Goal: Contribute content: Add original content to the website for others to see

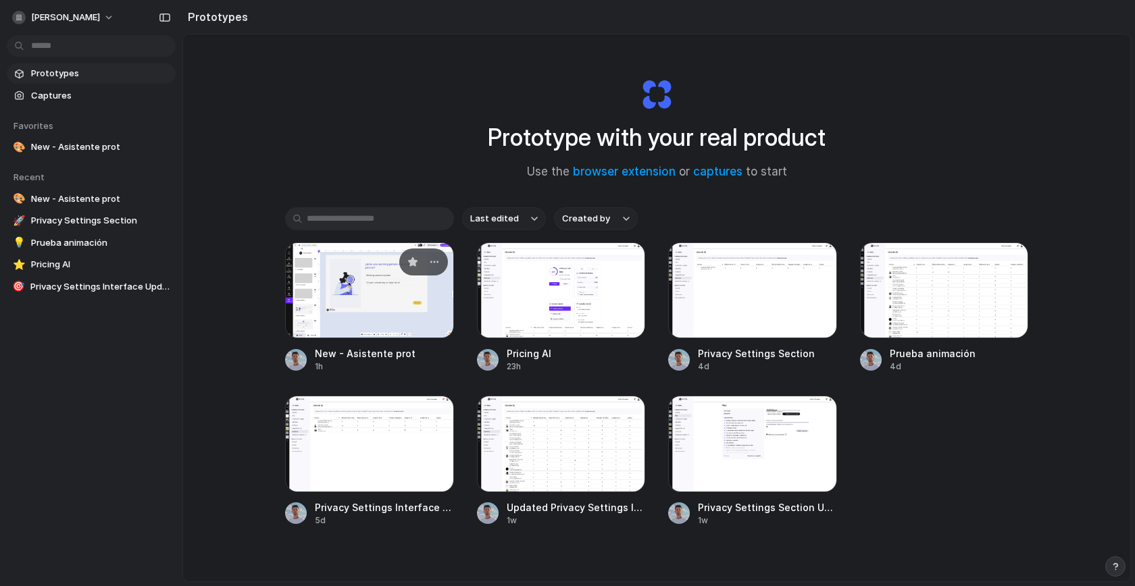
click at [324, 292] on div at bounding box center [369, 290] width 169 height 96
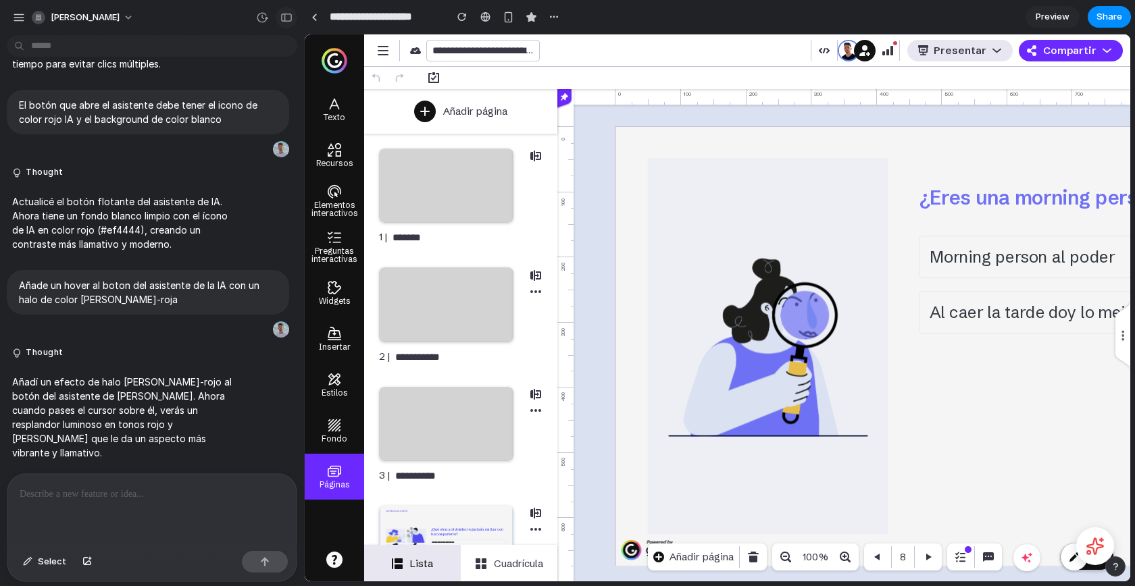
click at [291, 22] on button "button" at bounding box center [287, 18] width 22 height 22
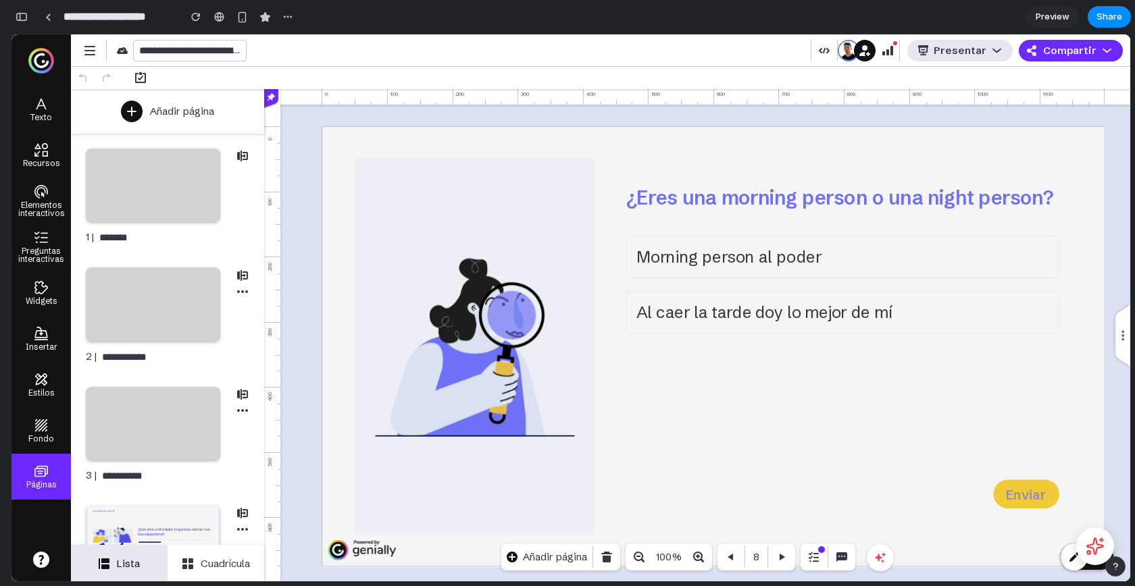
scroll to position [7514, 0]
click at [1095, 544] on icon at bounding box center [1095, 546] width 21 height 21
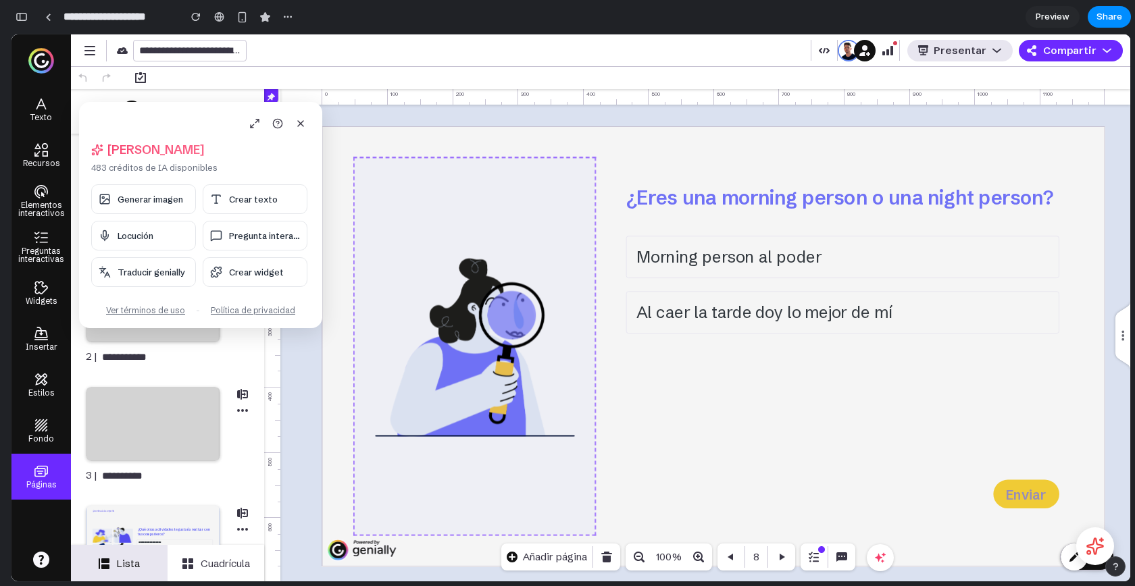
drag, startPoint x: 159, startPoint y: 118, endPoint x: 468, endPoint y: 182, distance: 316.1
click at [471, 184] on body "**********" at bounding box center [570, 307] width 1119 height 547
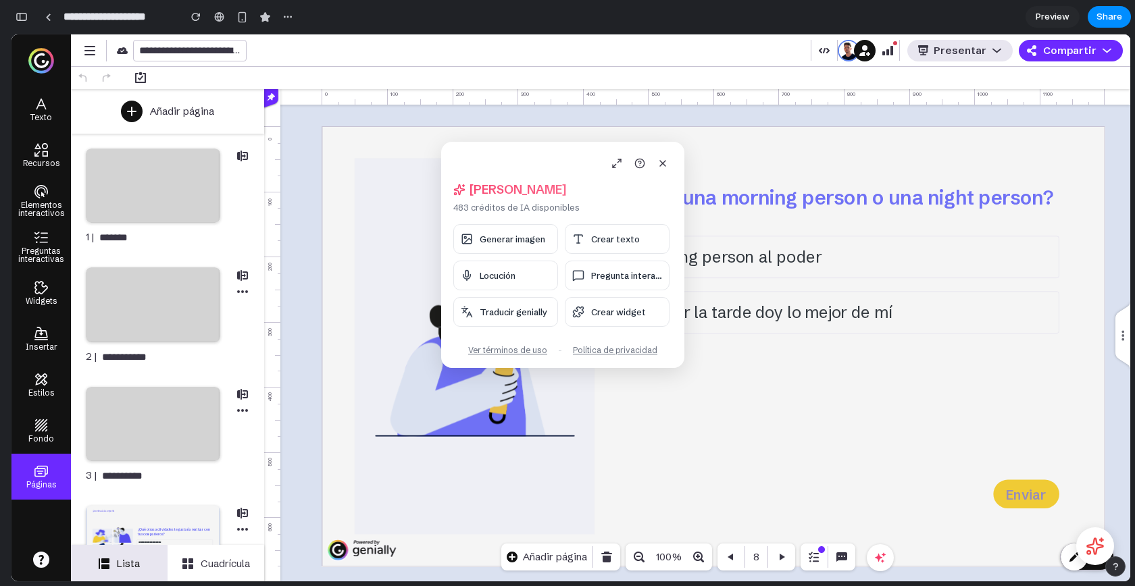
drag, startPoint x: 140, startPoint y: 113, endPoint x: 489, endPoint y: 149, distance: 350.4
click at [489, 149] on div "[PERSON_NAME], [PERSON_NAME] 483 créditos de IA disponibles Generar imagen Crea…" at bounding box center [562, 255] width 243 height 226
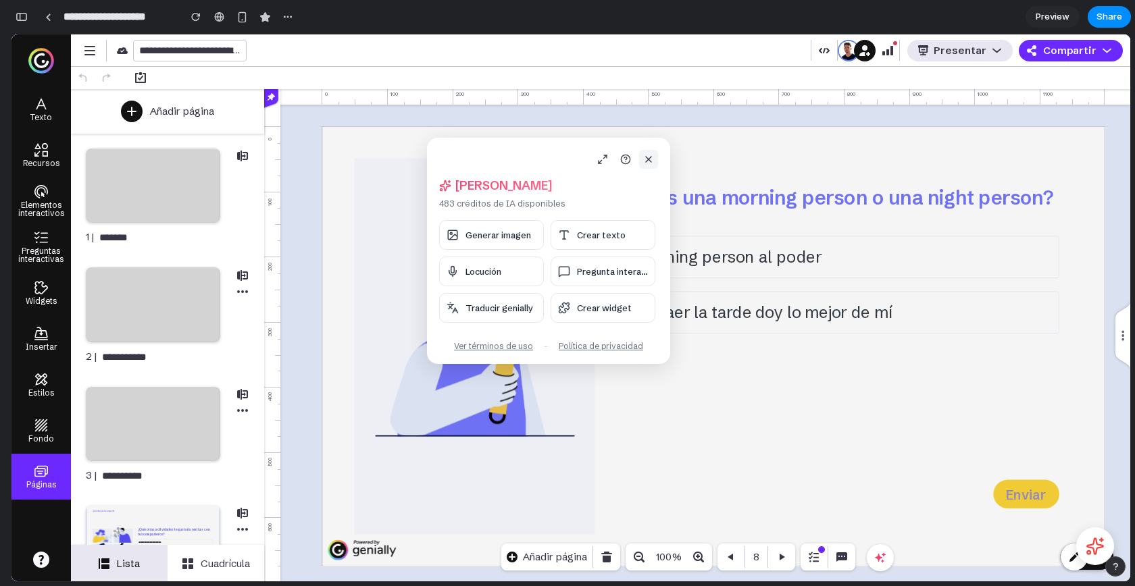
click at [641, 162] on button at bounding box center [648, 159] width 19 height 19
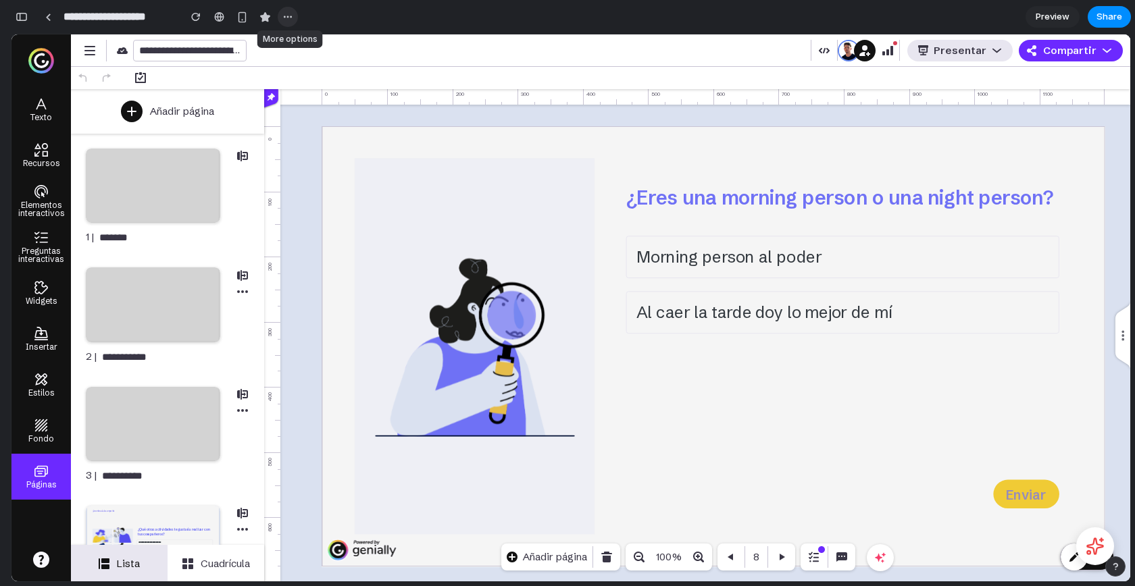
click at [290, 15] on div "button" at bounding box center [287, 16] width 11 height 11
click at [289, 17] on div "Duplicate Delete" at bounding box center [567, 293] width 1135 height 586
click at [1093, 548] on icon at bounding box center [1095, 547] width 18 height 18
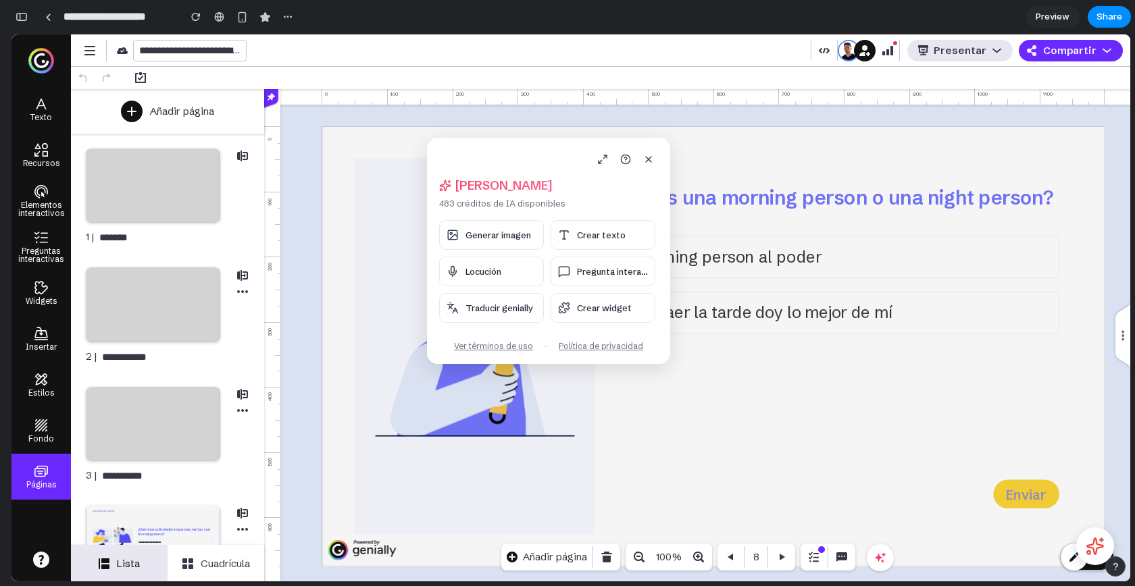
drag, startPoint x: 540, startPoint y: 161, endPoint x: 454, endPoint y: 168, distance: 86.0
click at [452, 169] on div "[PERSON_NAME], [PERSON_NAME] 483 créditos de IA disponibles Generar imagen Crea…" at bounding box center [548, 251] width 243 height 226
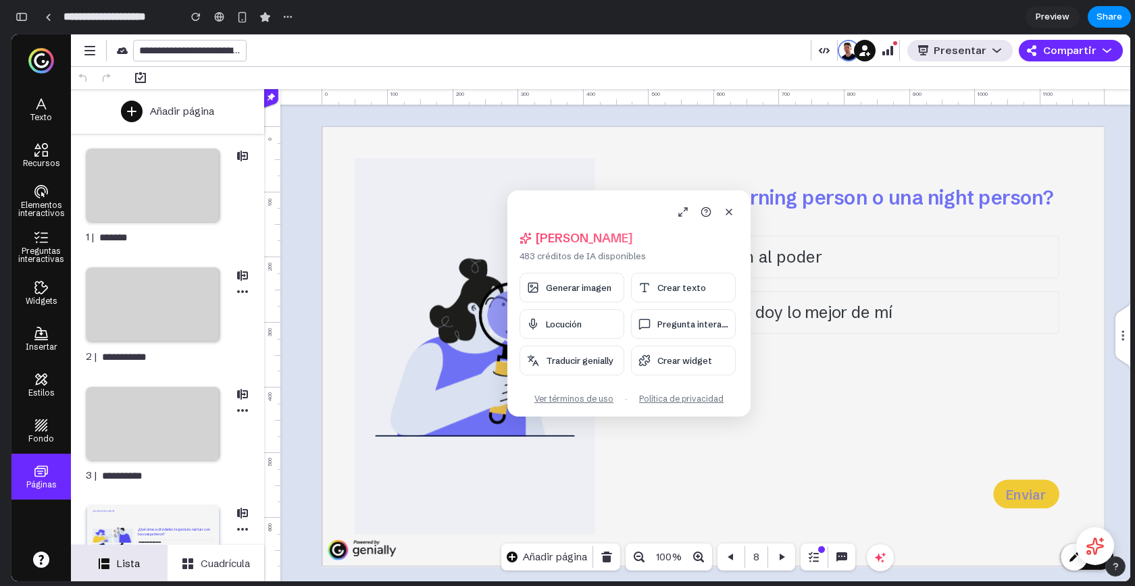
drag, startPoint x: 461, startPoint y: 144, endPoint x: 536, endPoint y: 182, distance: 84.0
click at [536, 190] on div "[PERSON_NAME], [PERSON_NAME] 483 créditos de IA disponibles Generar imagen Crea…" at bounding box center [628, 303] width 243 height 226
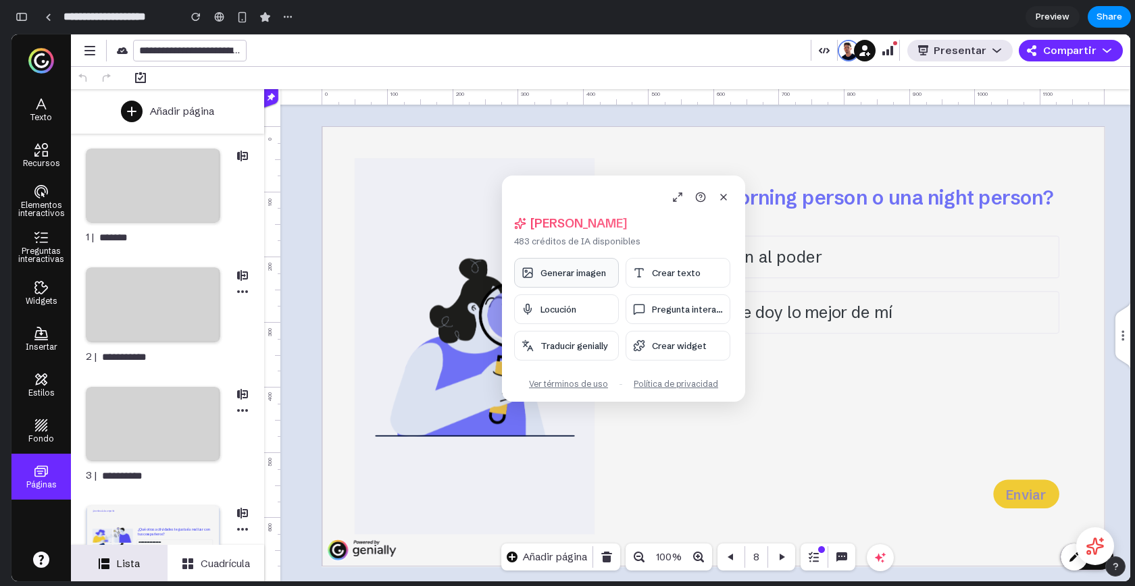
click at [577, 267] on span "Generar imagen" at bounding box center [573, 272] width 66 height 11
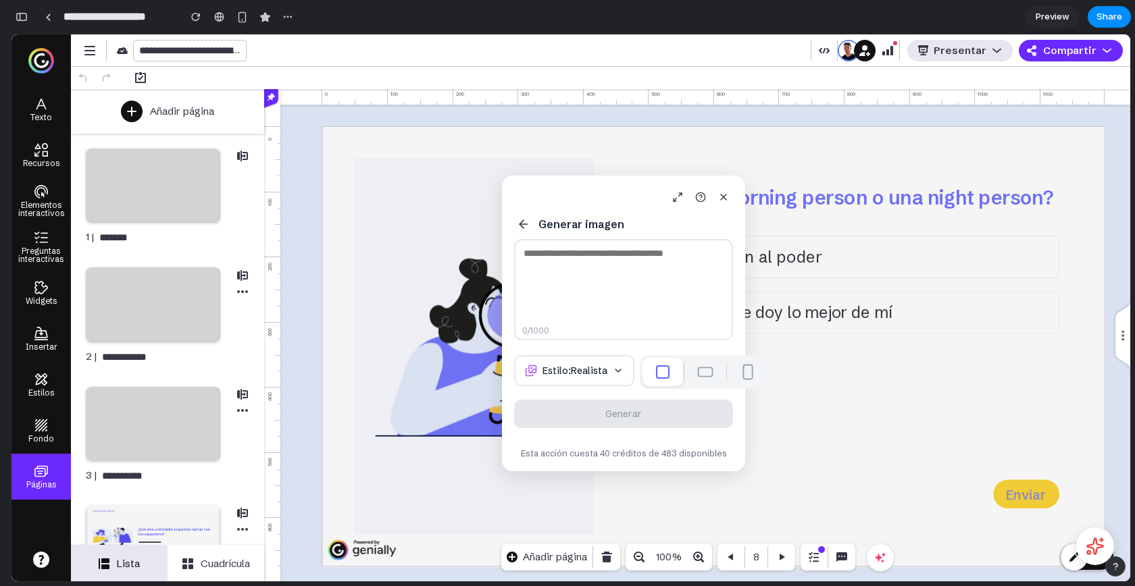
click at [698, 376] on div at bounding box center [706, 372] width 16 height 10
click at [742, 374] on div at bounding box center [747, 372] width 10 height 16
click at [584, 371] on button "Estilo: Realista" at bounding box center [574, 370] width 120 height 31
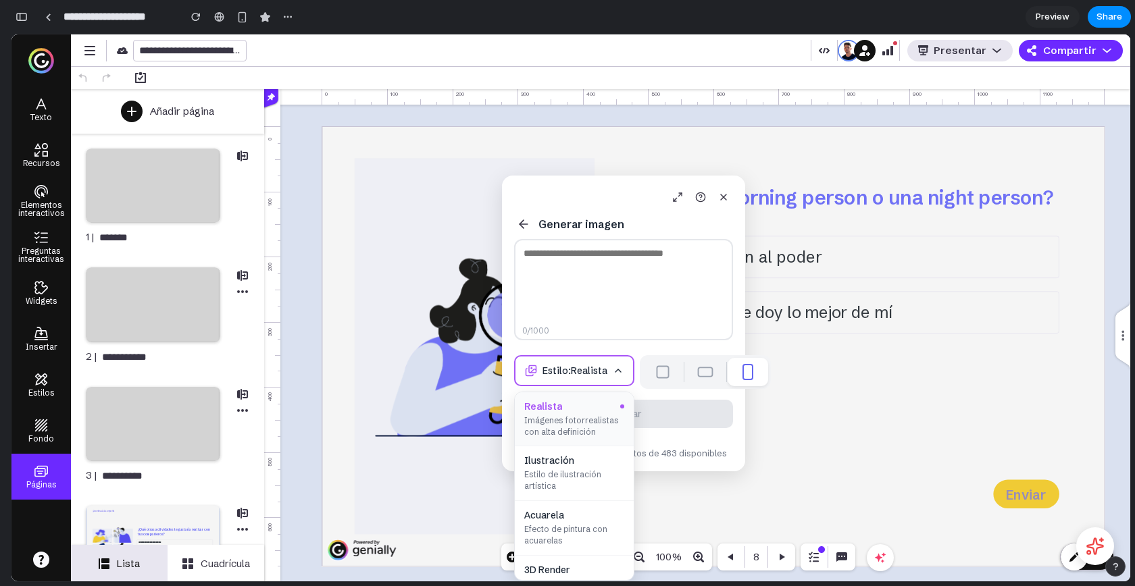
click at [575, 372] on span "Estilo: Realista" at bounding box center [574, 371] width 65 height 12
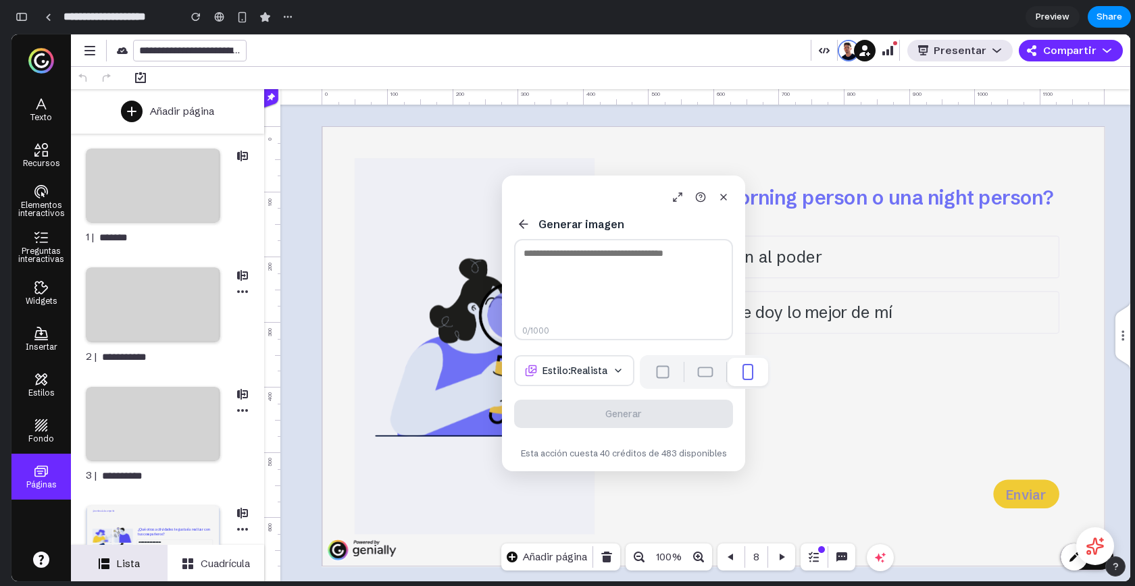
click at [571, 270] on textarea at bounding box center [623, 289] width 219 height 101
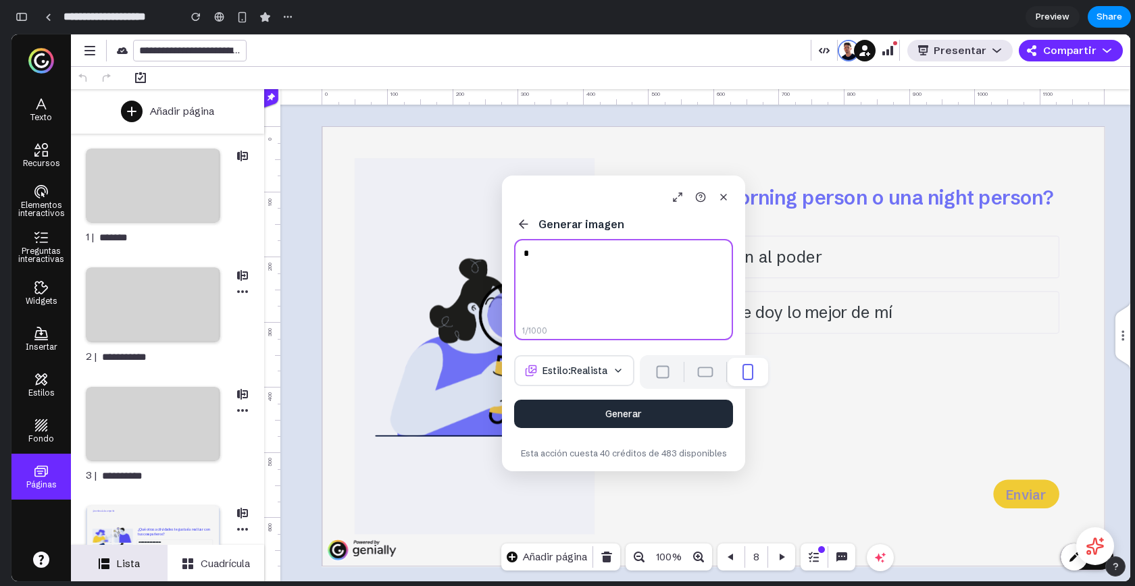
type textarea "*"
click at [614, 408] on button "Generar" at bounding box center [623, 414] width 219 height 28
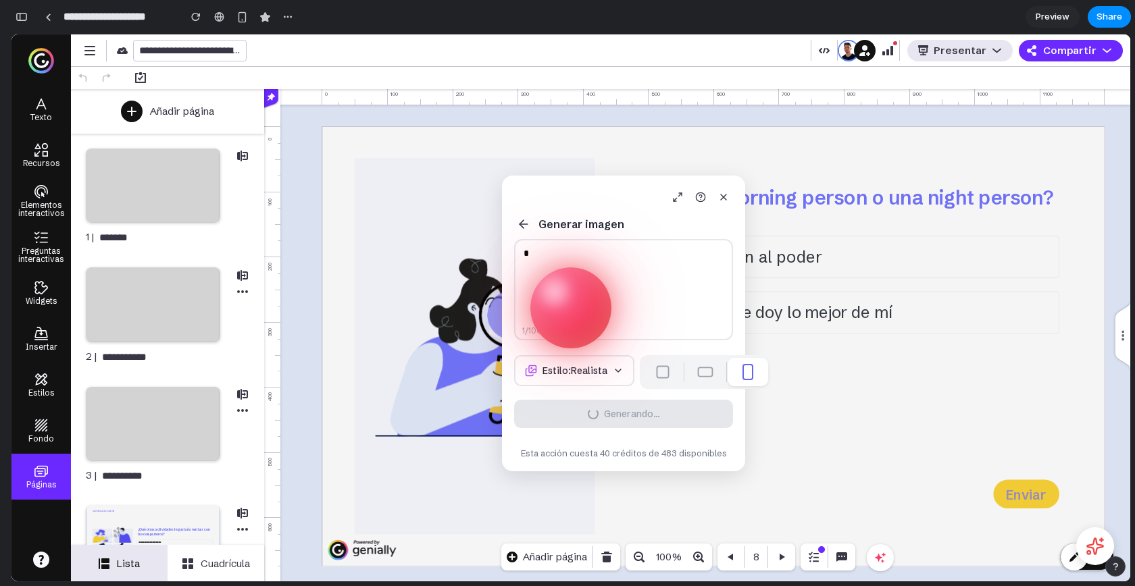
drag, startPoint x: 611, startPoint y: 192, endPoint x: 339, endPoint y: 168, distance: 272.6
click at [338, 168] on body "**********" at bounding box center [570, 307] width 1119 height 547
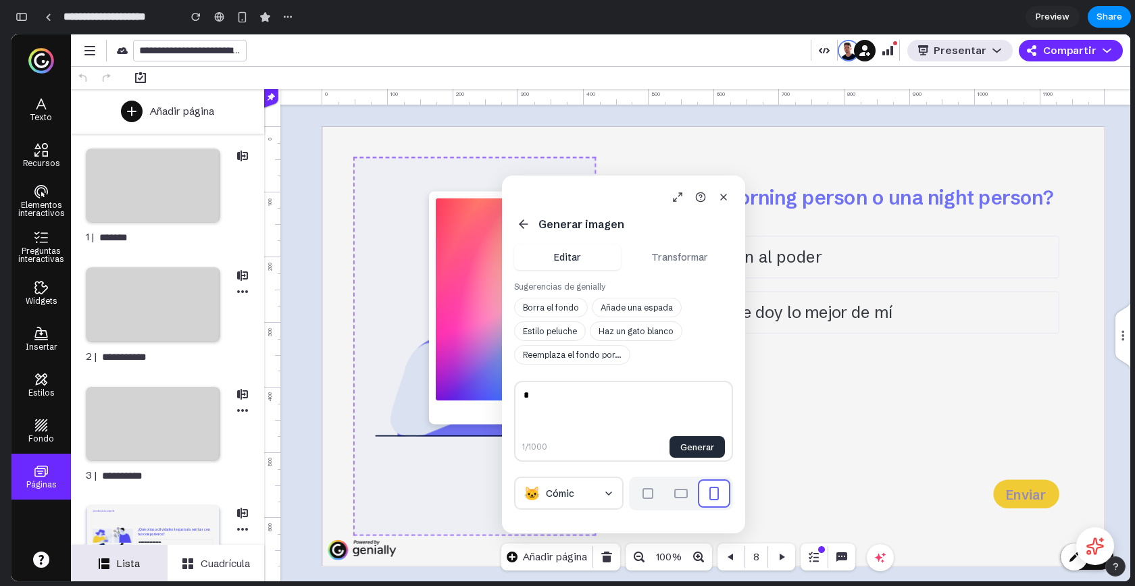
drag, startPoint x: 579, startPoint y: 188, endPoint x: 421, endPoint y: 190, distance: 158.1
click at [420, 190] on body "**********" at bounding box center [570, 307] width 1119 height 547
drag, startPoint x: 569, startPoint y: 190, endPoint x: 736, endPoint y: 164, distance: 169.6
click at [760, 160] on body "**********" at bounding box center [570, 307] width 1119 height 547
drag, startPoint x: 560, startPoint y: 195, endPoint x: 785, endPoint y: 209, distance: 225.4
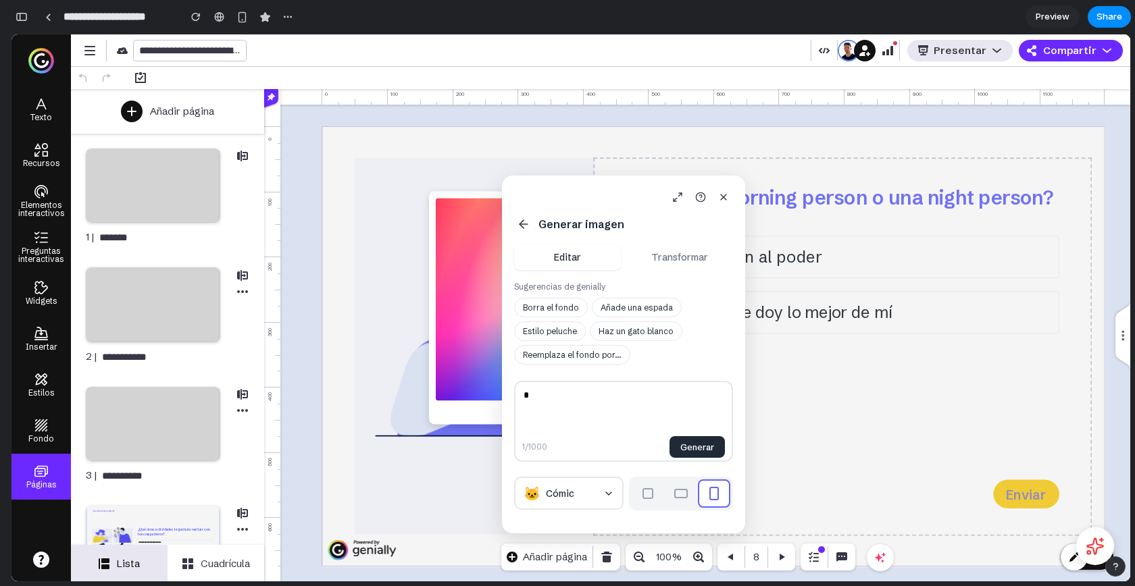
click at [785, 209] on body "**********" at bounding box center [570, 307] width 1119 height 547
drag, startPoint x: 535, startPoint y: 188, endPoint x: 658, endPoint y: 194, distance: 123.1
click at [658, 194] on div at bounding box center [623, 197] width 219 height 19
drag, startPoint x: 559, startPoint y: 194, endPoint x: 709, endPoint y: 182, distance: 151.1
click at [709, 182] on div "Generar imagen Editar Transformar Sugerencias de genially Borra el fondo Añade …" at bounding box center [623, 355] width 243 height 358
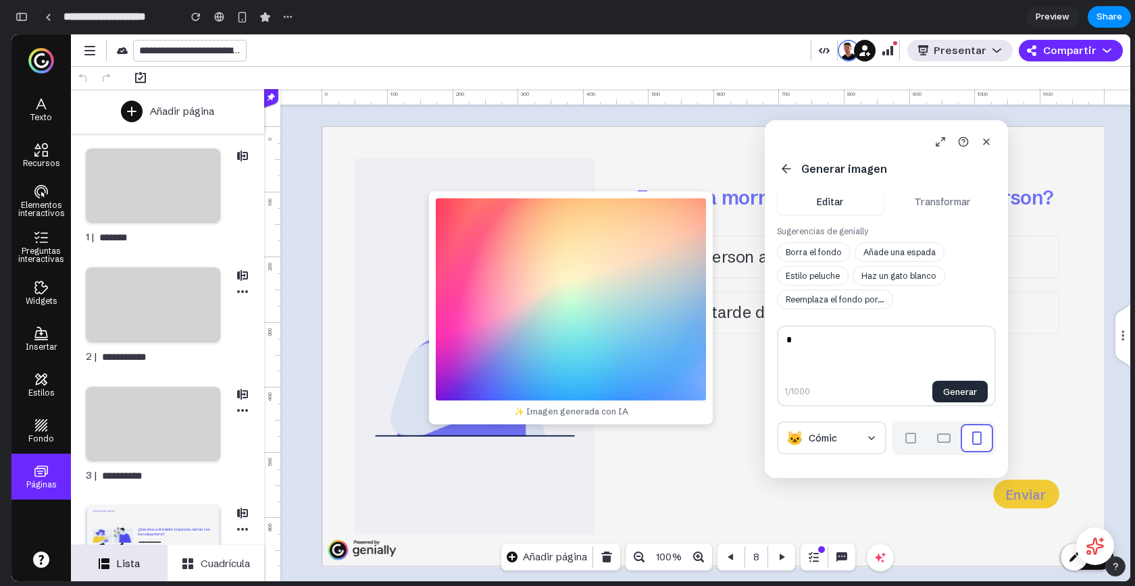
drag, startPoint x: 523, startPoint y: 185, endPoint x: 787, endPoint y: 131, distance: 268.9
click at [787, 131] on div "Generar imagen Editar Transformar Sugerencias de genially Borra el fondo Añade …" at bounding box center [886, 299] width 243 height 358
click at [915, 202] on button "Transformar" at bounding box center [943, 203] width 107 height 26
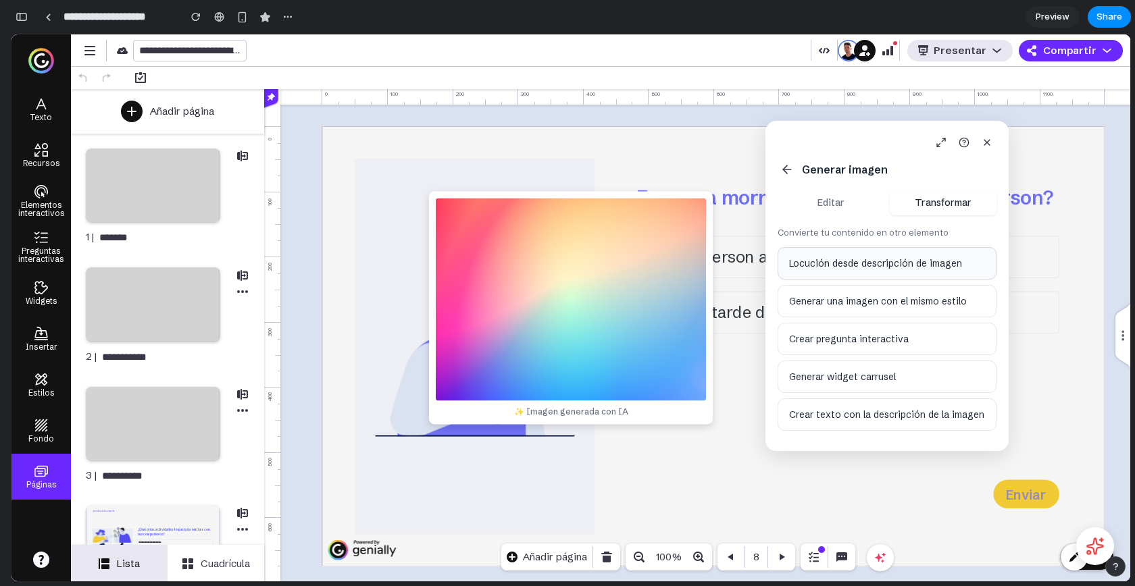
click at [825, 217] on div "Generar imagen Editar Transformar Convierte tu contenido en otro elemento Locuc…" at bounding box center [886, 286] width 243 height 330
click at [838, 205] on button "Editar" at bounding box center [830, 203] width 107 height 26
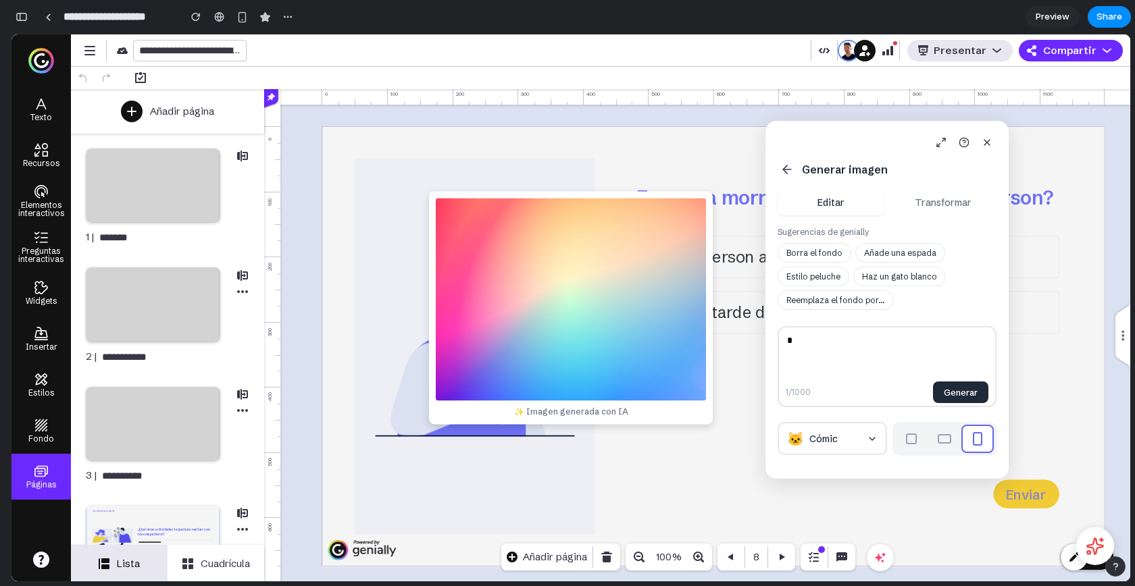
click at [915, 204] on button "Transformar" at bounding box center [943, 203] width 107 height 26
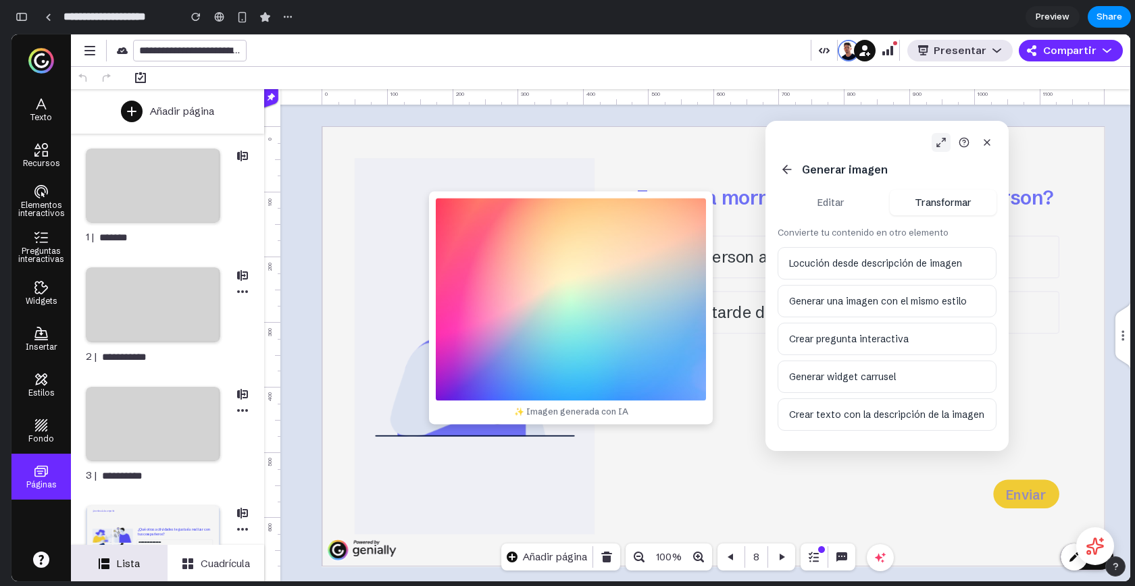
click at [941, 145] on icon at bounding box center [940, 142] width 11 height 11
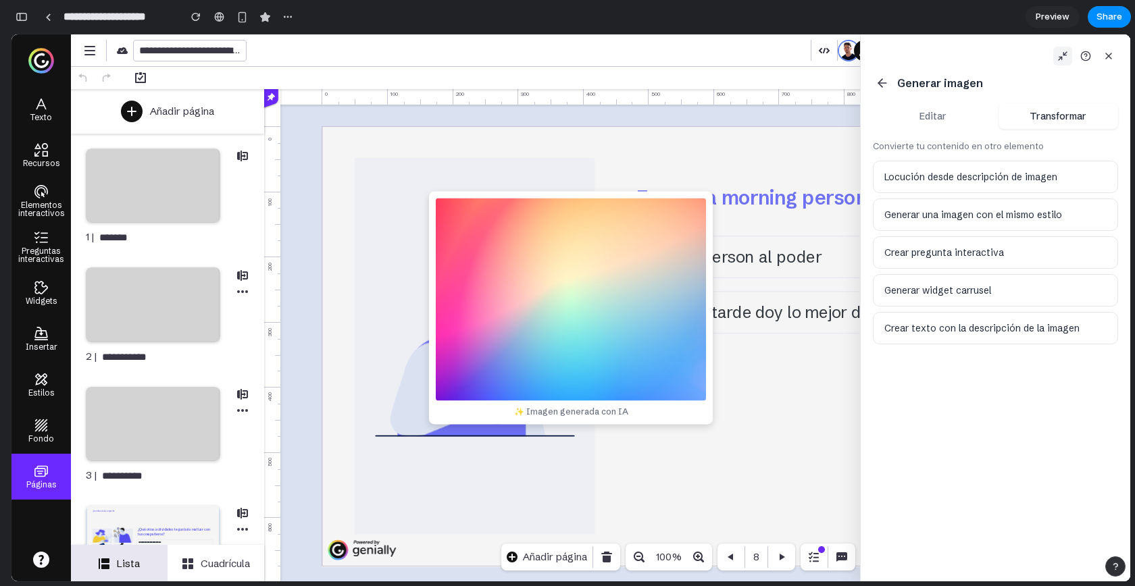
click at [939, 115] on button "Editar" at bounding box center [933, 116] width 120 height 26
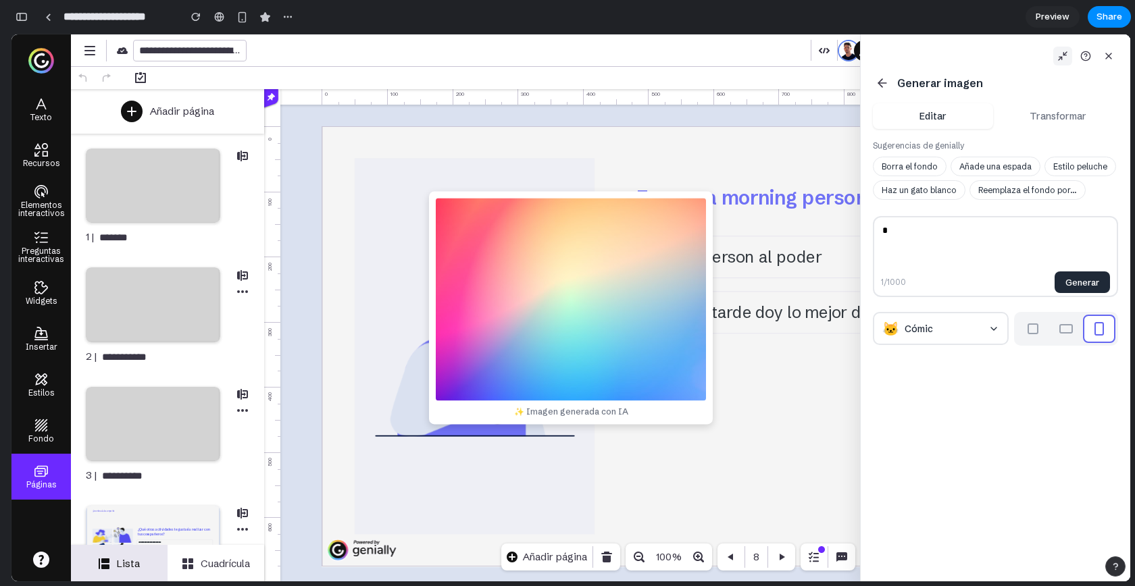
click at [1032, 115] on button "Transformar" at bounding box center [1058, 116] width 120 height 26
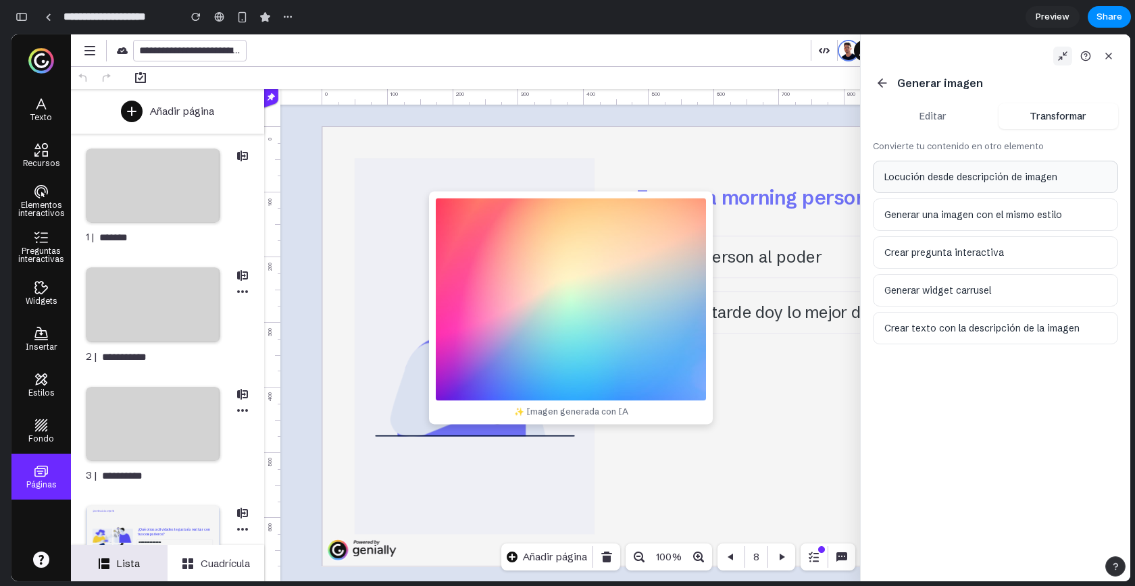
click at [974, 170] on button "Locución desde descripción de imagen" at bounding box center [995, 177] width 245 height 32
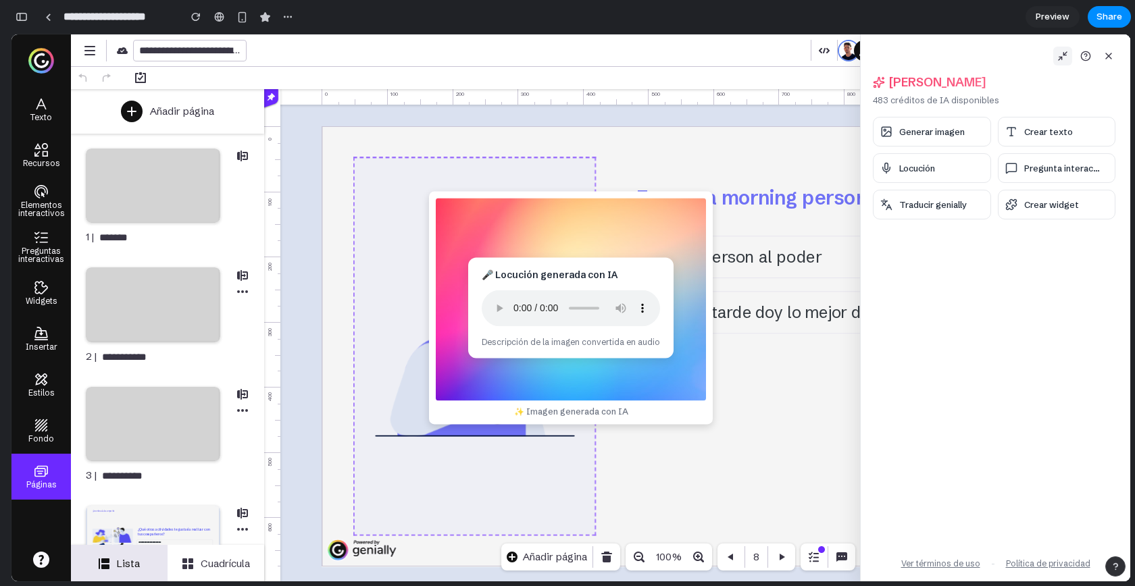
drag, startPoint x: 499, startPoint y: 274, endPoint x: 369, endPoint y: 184, distance: 158.1
click at [357, 172] on body "**********" at bounding box center [570, 307] width 1119 height 547
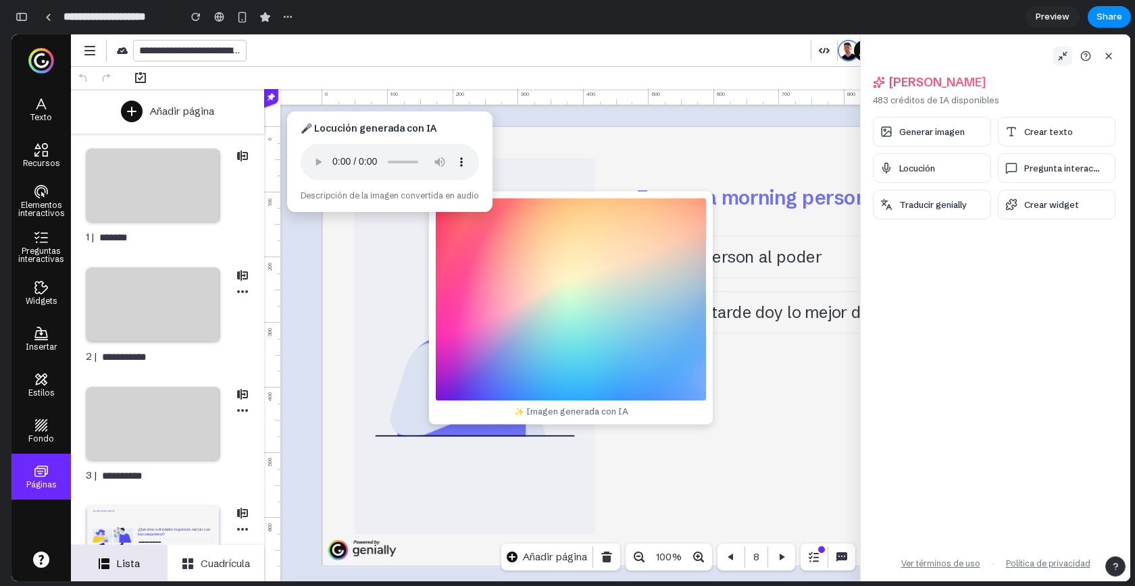
drag, startPoint x: 515, startPoint y: 259, endPoint x: 333, endPoint y: 112, distance: 233.9
click at [333, 112] on div "🎤 Locución generada con IA Descripción de la imagen convertida en audio" at bounding box center [389, 161] width 205 height 101
click at [1104, 59] on icon at bounding box center [1108, 56] width 11 height 11
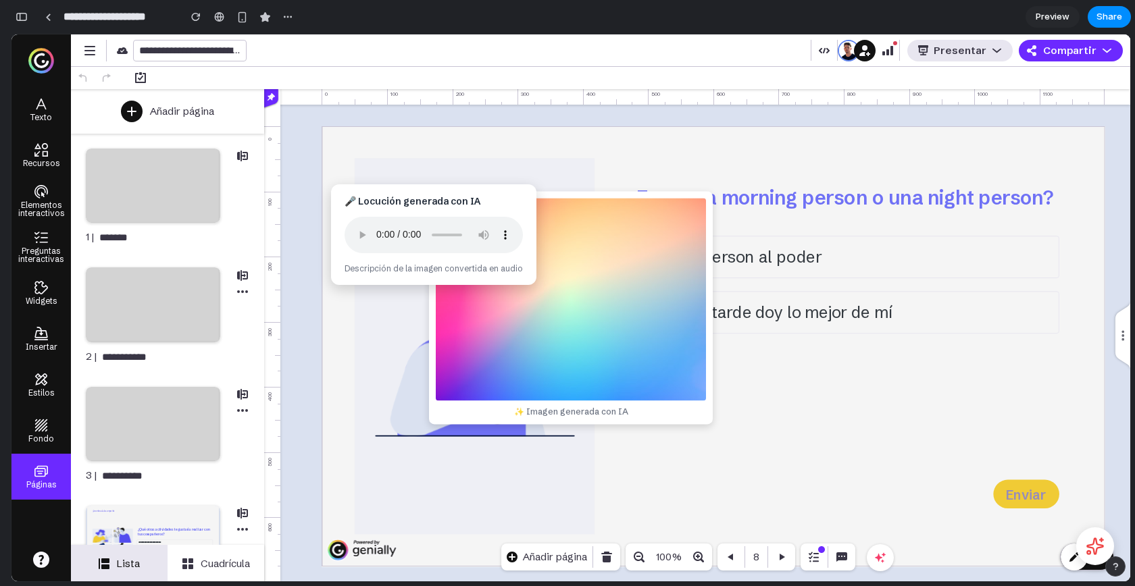
drag, startPoint x: 305, startPoint y: 118, endPoint x: 362, endPoint y: 197, distance: 97.7
click at [361, 198] on div "🎤 Locución generada con IA Descripción de la imagen convertida en audio" at bounding box center [433, 234] width 205 height 101
click at [188, 14] on button "button" at bounding box center [196, 17] width 20 height 20
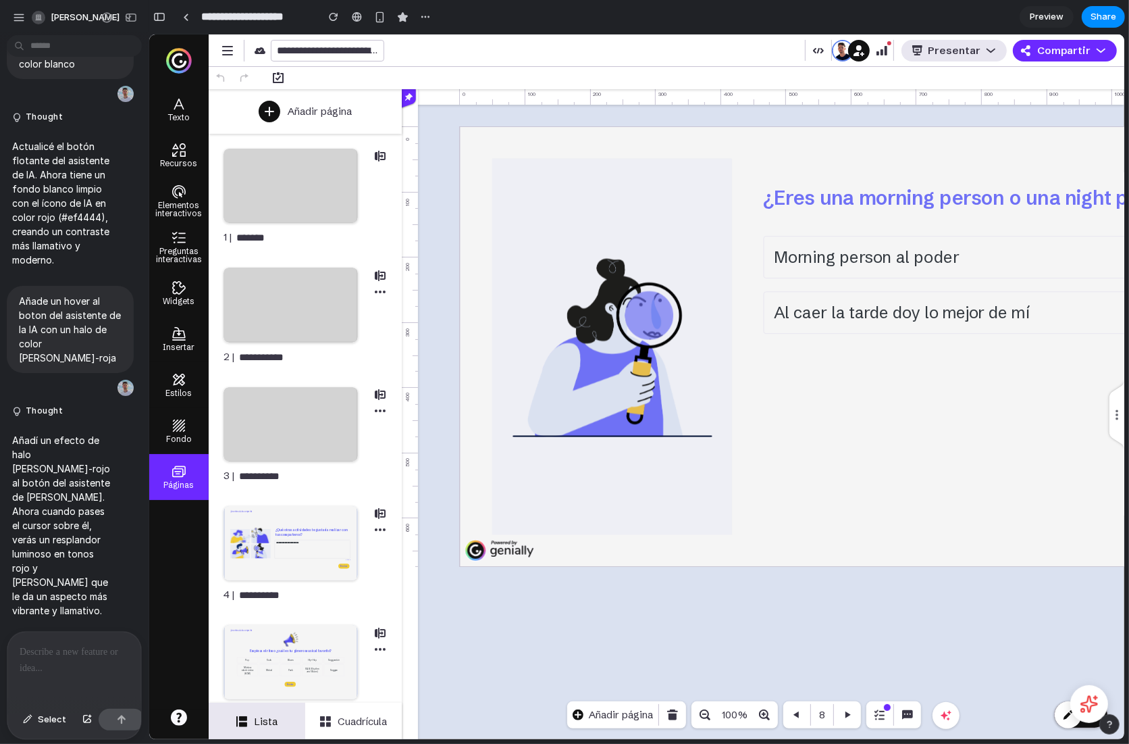
scroll to position [7421, 0]
click at [158, 20] on div "button" at bounding box center [159, 16] width 12 height 9
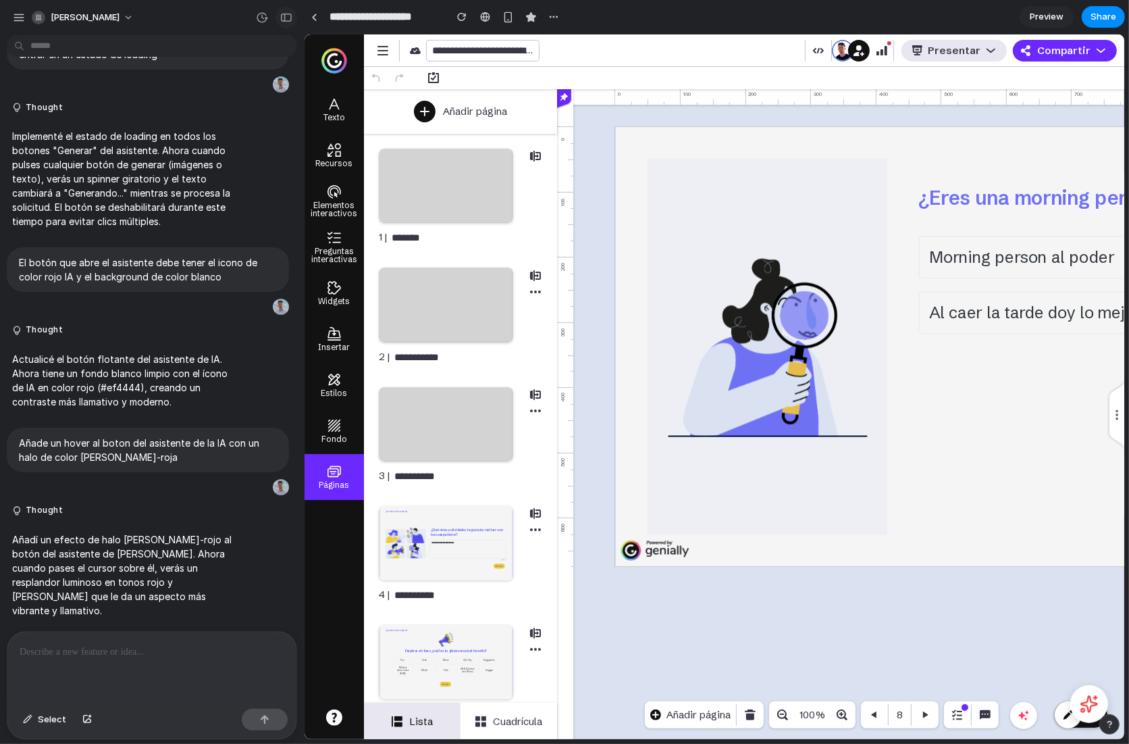
click at [283, 17] on div "button" at bounding box center [286, 17] width 12 height 9
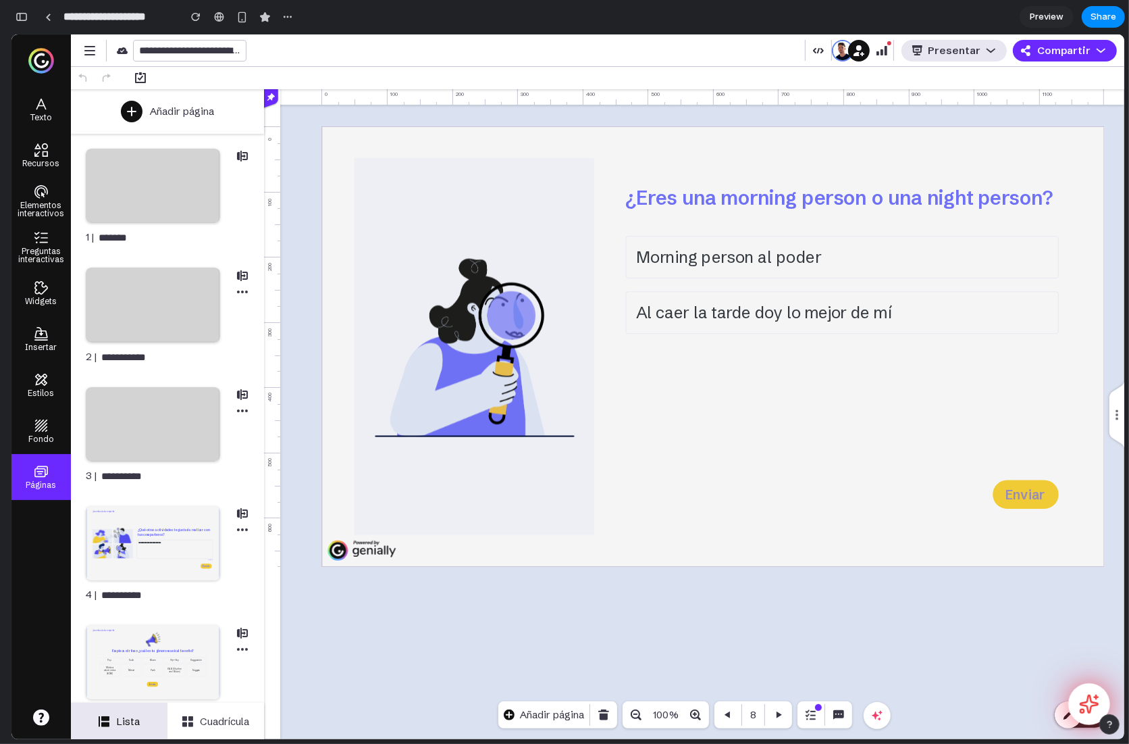
click at [1091, 586] on icon at bounding box center [1089, 704] width 21 height 21
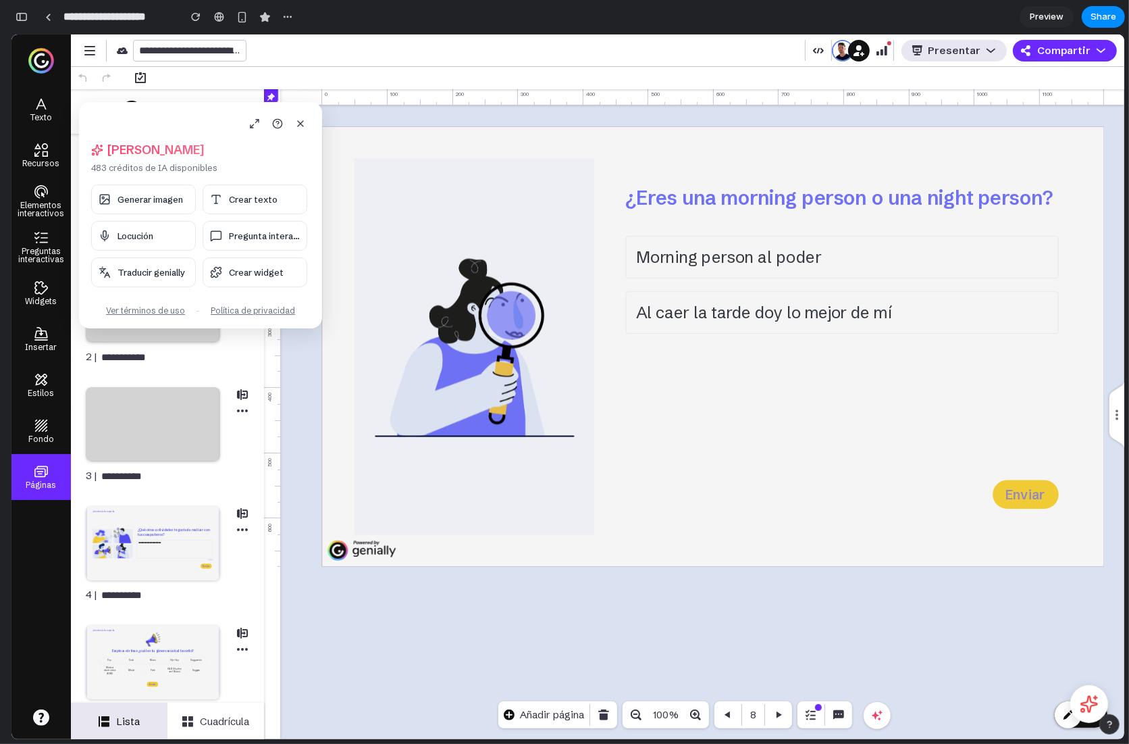
click at [124, 91] on div "Añadir página" at bounding box center [167, 111] width 193 height 45
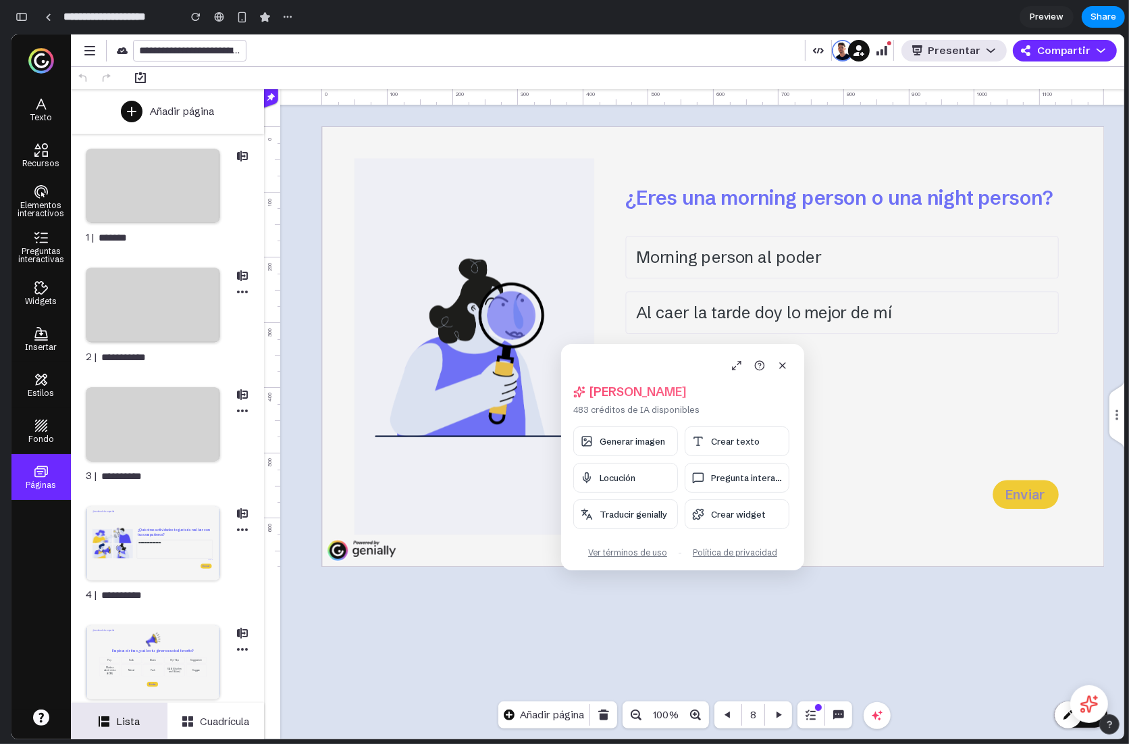
drag, startPoint x: 124, startPoint y: 105, endPoint x: 584, endPoint y: 347, distance: 520.0
click at [584, 347] on div "[PERSON_NAME], [PERSON_NAME] 483 créditos de IA disponibles Generar imagen Crea…" at bounding box center [682, 457] width 243 height 226
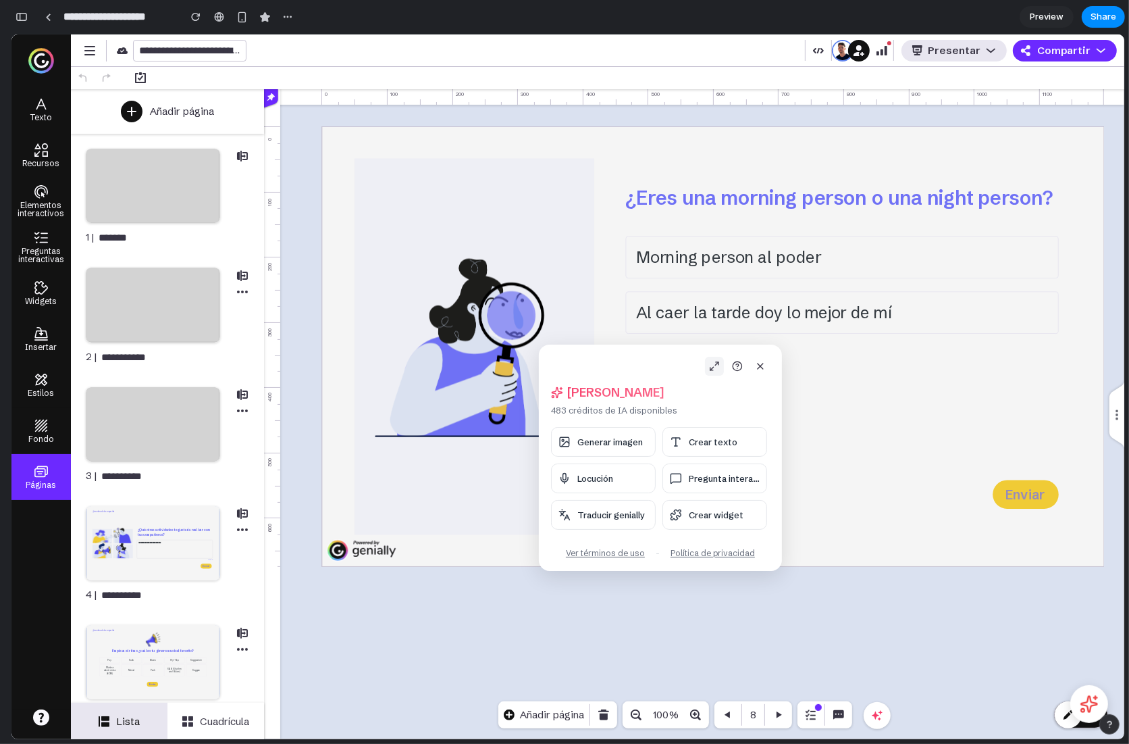
click at [705, 367] on button at bounding box center [714, 366] width 19 height 19
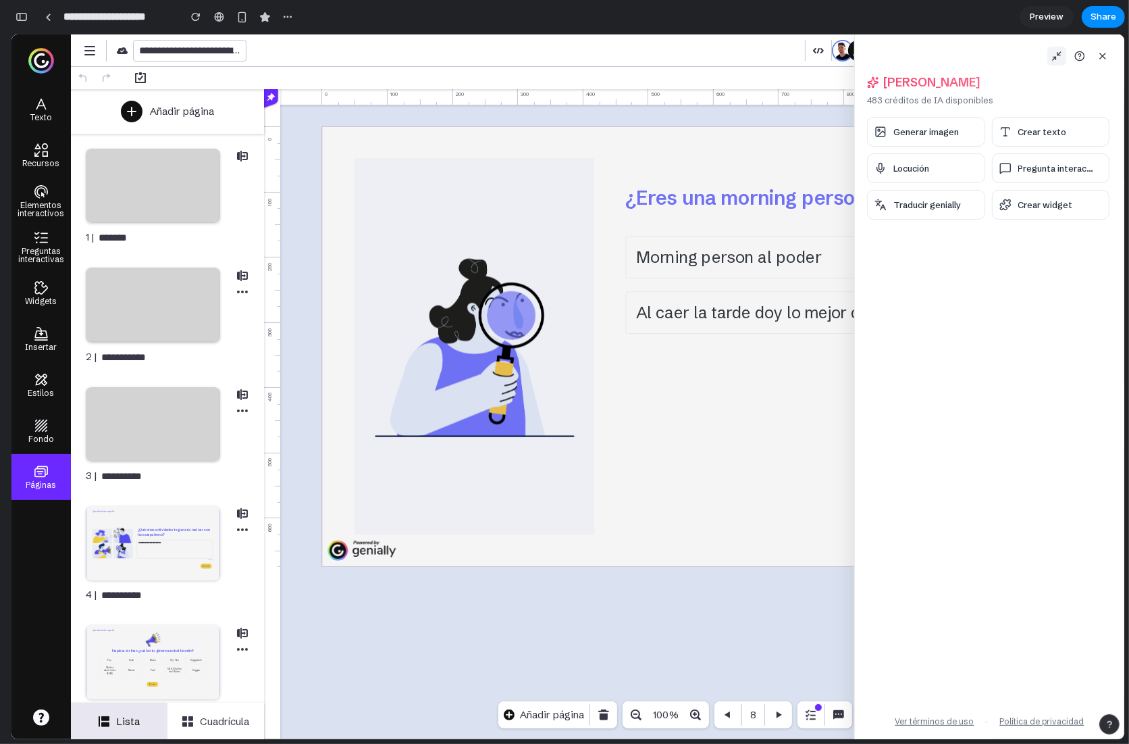
click at [1050, 61] on button at bounding box center [1057, 56] width 19 height 19
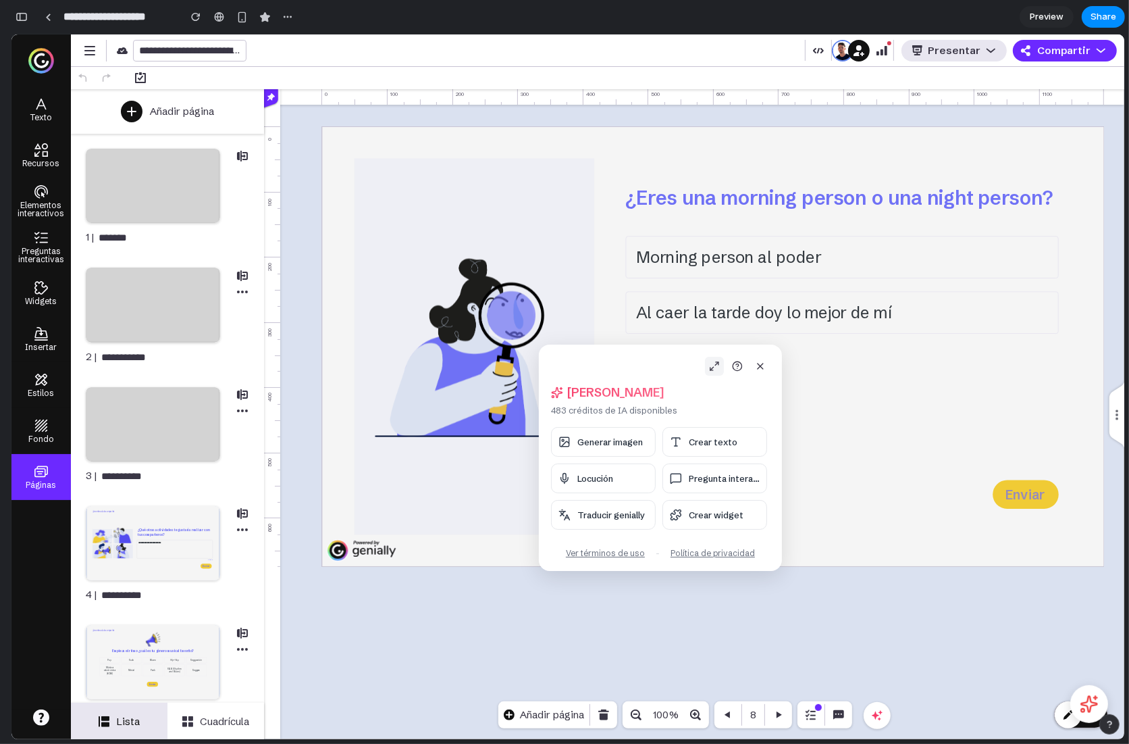
click at [720, 365] on button at bounding box center [714, 366] width 19 height 19
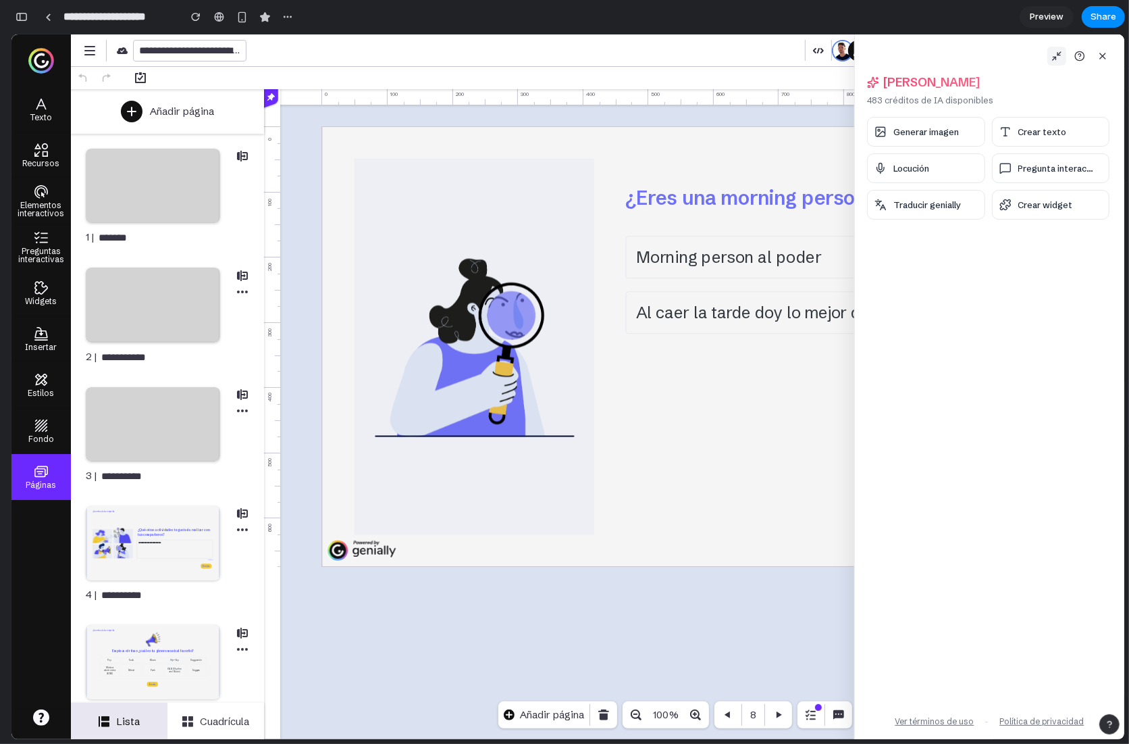
click at [1050, 55] on button at bounding box center [1057, 56] width 19 height 19
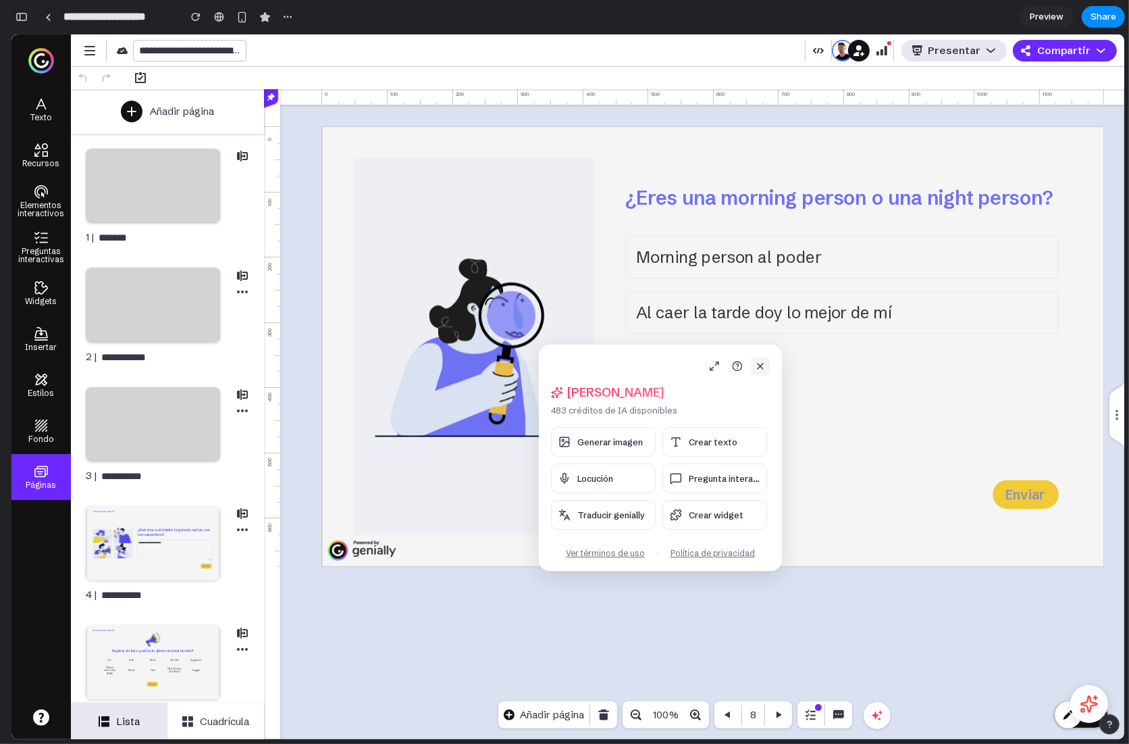
click at [754, 367] on button at bounding box center [760, 366] width 19 height 19
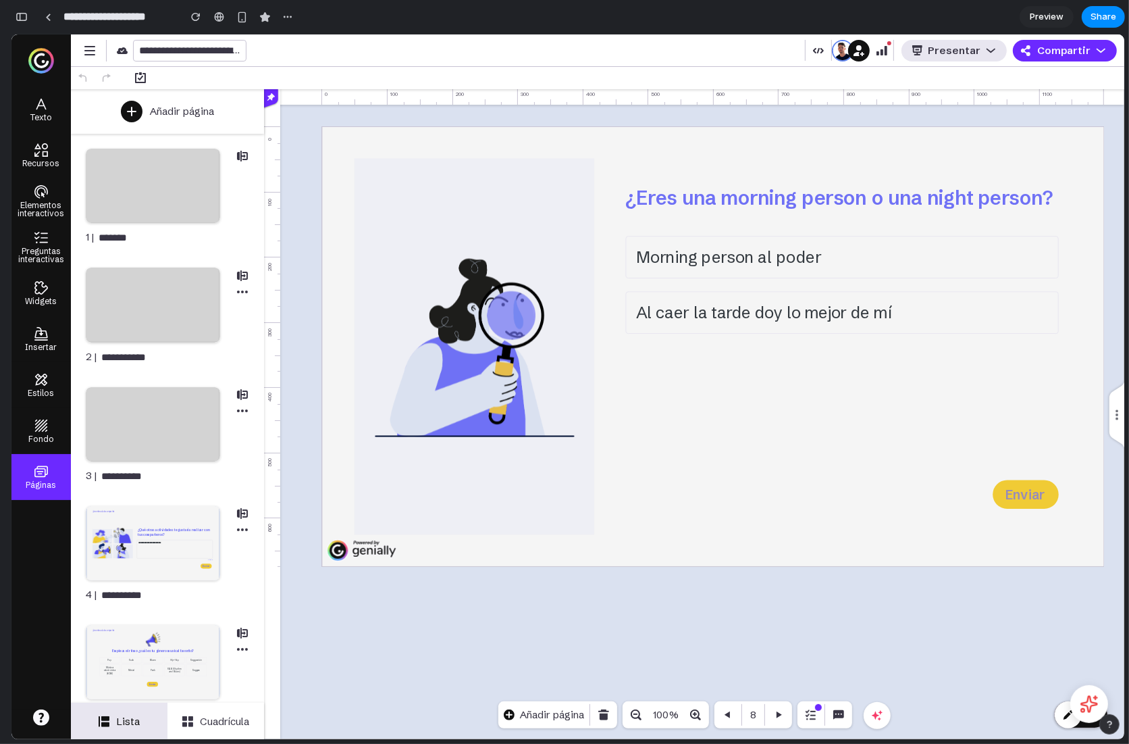
click at [1089, 586] on icon at bounding box center [1089, 703] width 19 height 19
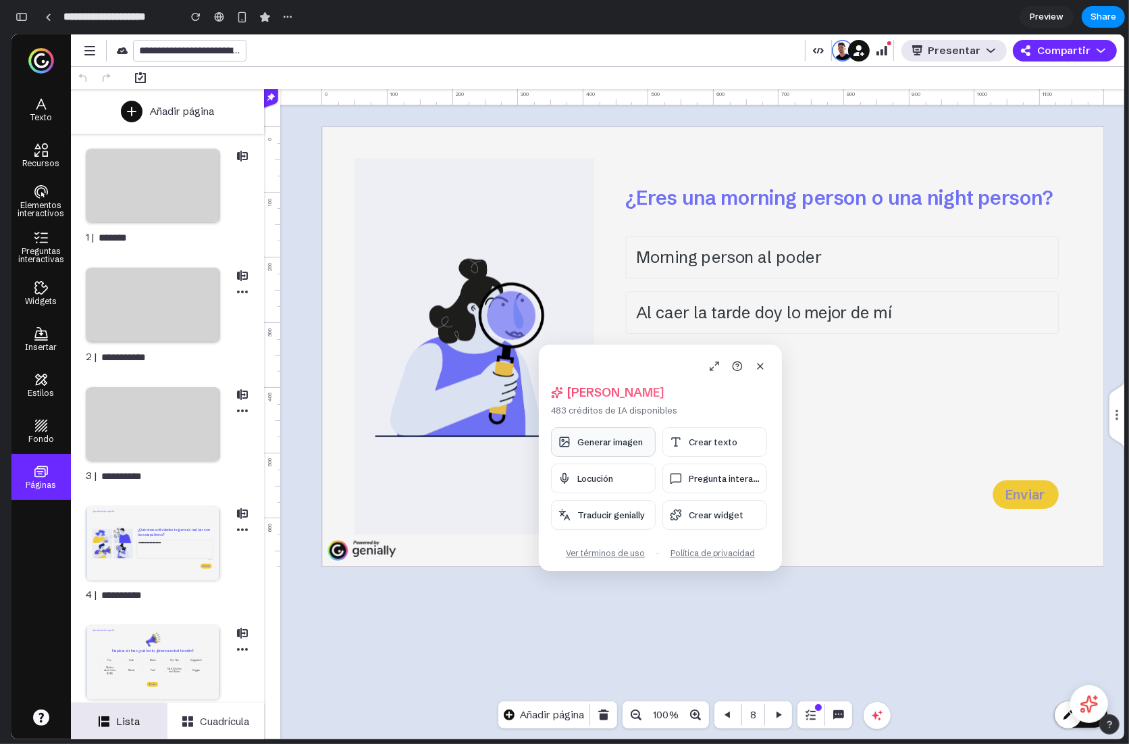
click at [617, 442] on span "Generar imagen" at bounding box center [610, 441] width 66 height 11
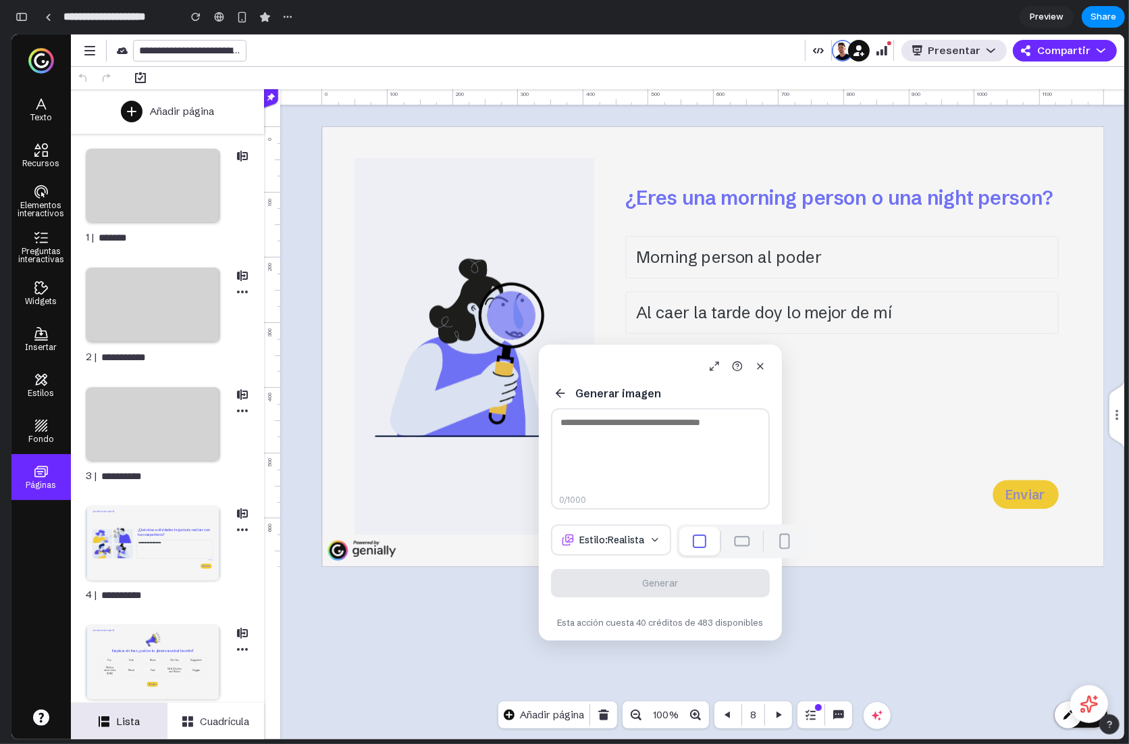
click at [735, 544] on div at bounding box center [743, 541] width 16 height 10
click at [779, 542] on div at bounding box center [784, 541] width 10 height 16
click at [694, 542] on div at bounding box center [700, 540] width 13 height 13
click at [593, 546] on span "Estilo: Realista" at bounding box center [612, 540] width 65 height 12
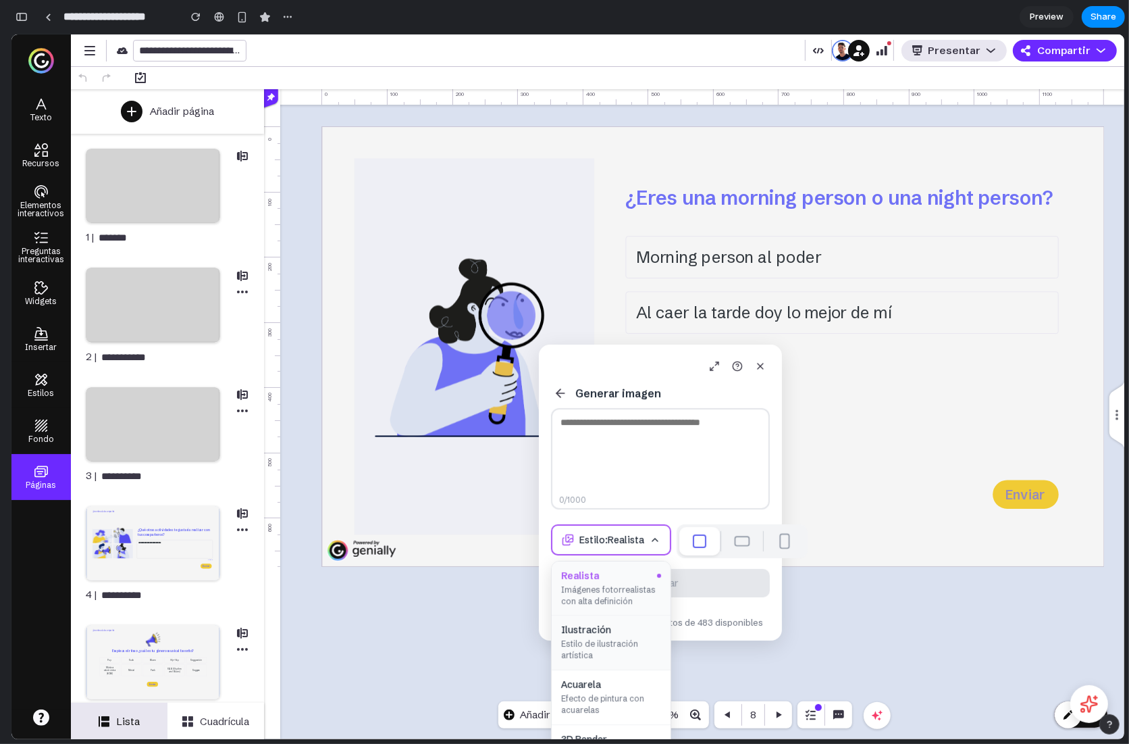
scroll to position [1, 0]
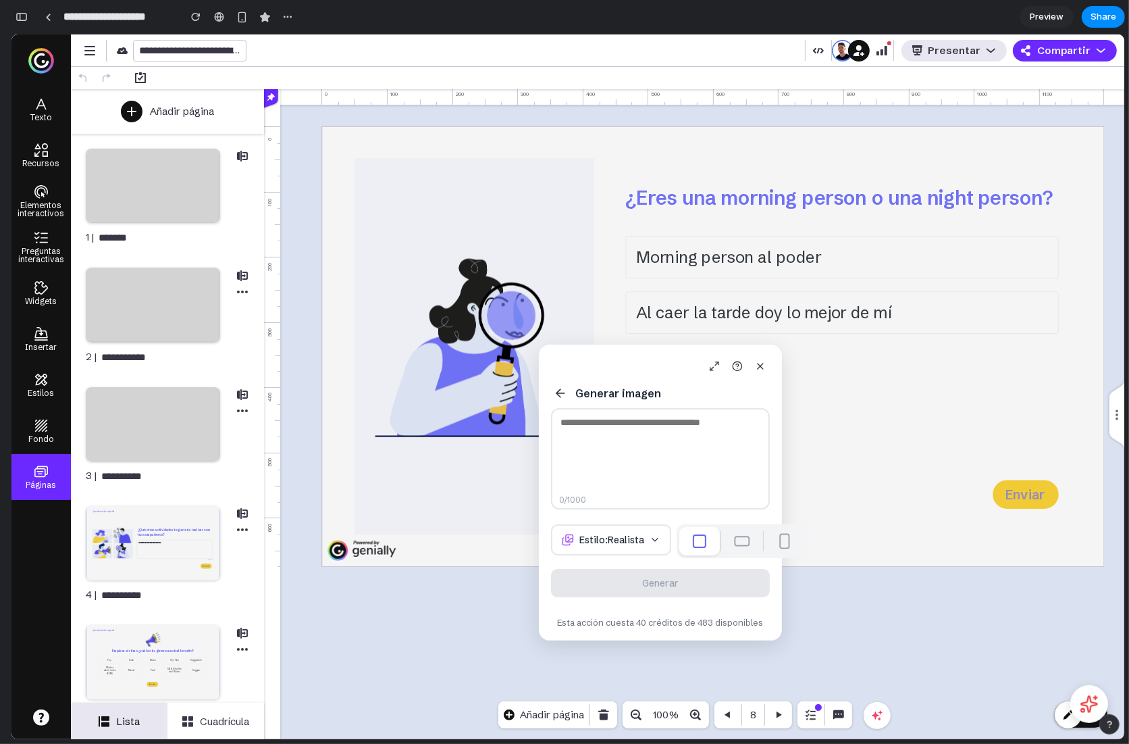
click at [613, 518] on div "Generar imagen 0 /1000 Estilo: Realista Generar Esta acción cuesta 40 créditos …" at bounding box center [660, 492] width 243 height 296
click at [625, 463] on textarea at bounding box center [660, 458] width 219 height 101
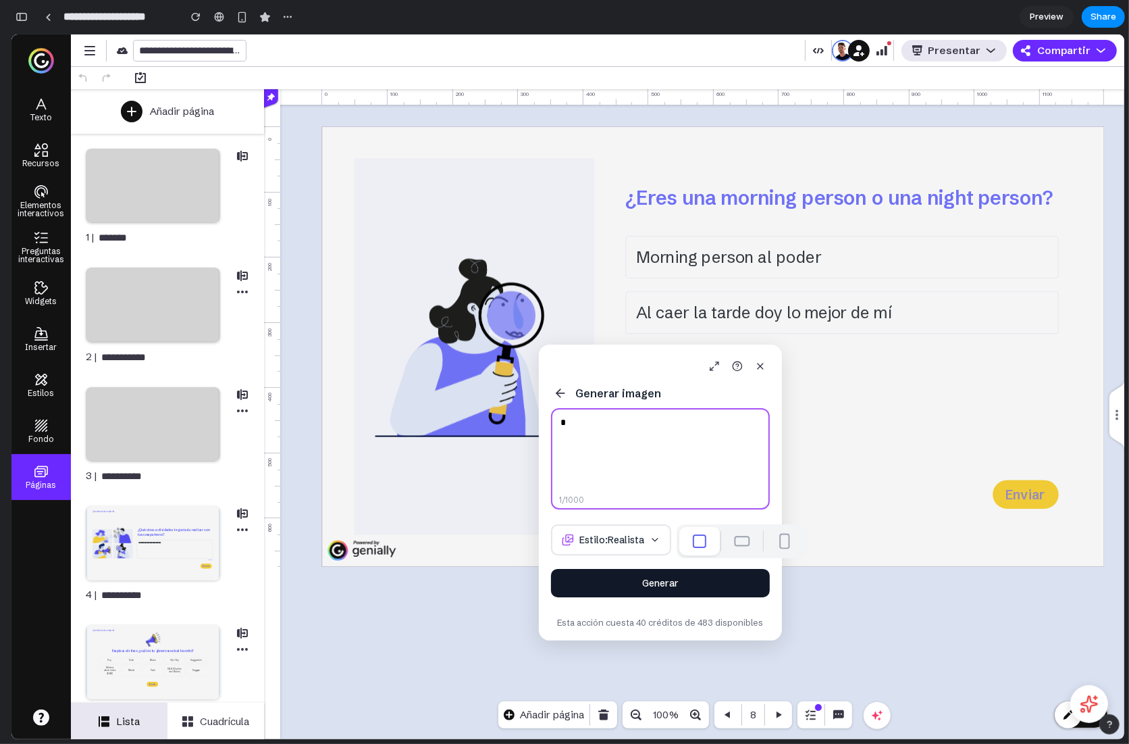
type textarea "*"
click at [654, 586] on button "Generar" at bounding box center [660, 583] width 219 height 28
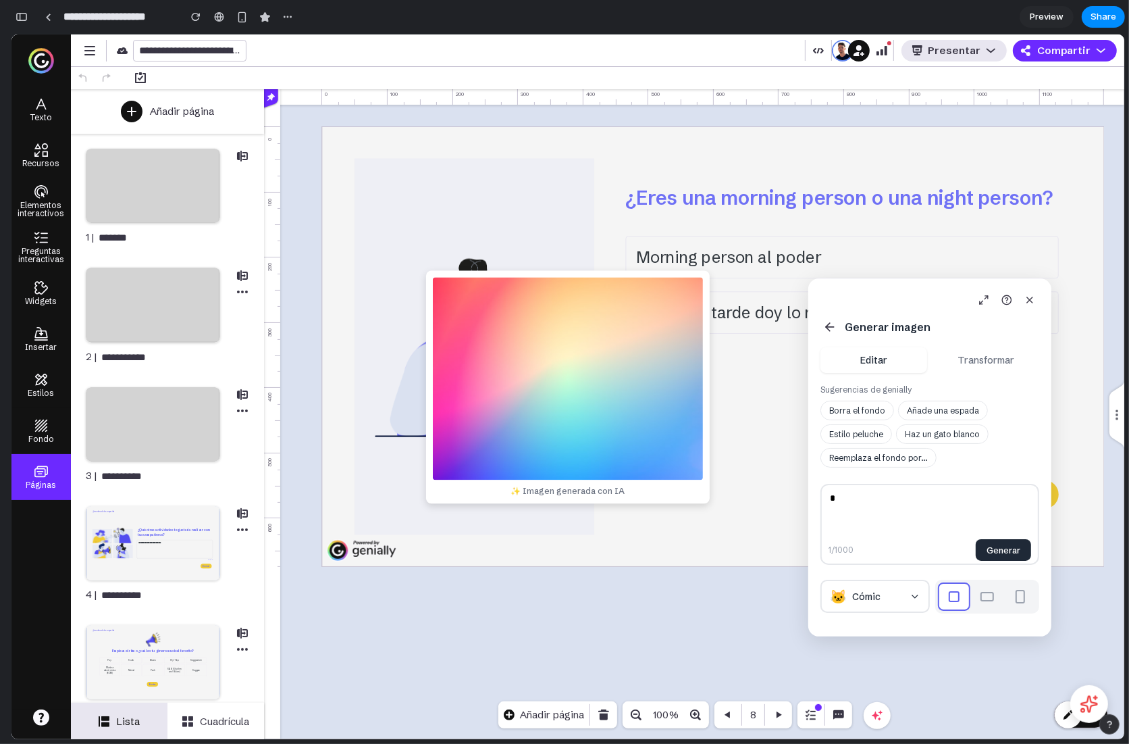
drag, startPoint x: 616, startPoint y: 354, endPoint x: 885, endPoint y: 287, distance: 277.0
click at [885, 287] on div "Generar imagen Editar Transformar Sugerencias de genially Borra el fondo Añade …" at bounding box center [929, 457] width 243 height 358
click at [197, 26] on button "button" at bounding box center [196, 17] width 20 height 20
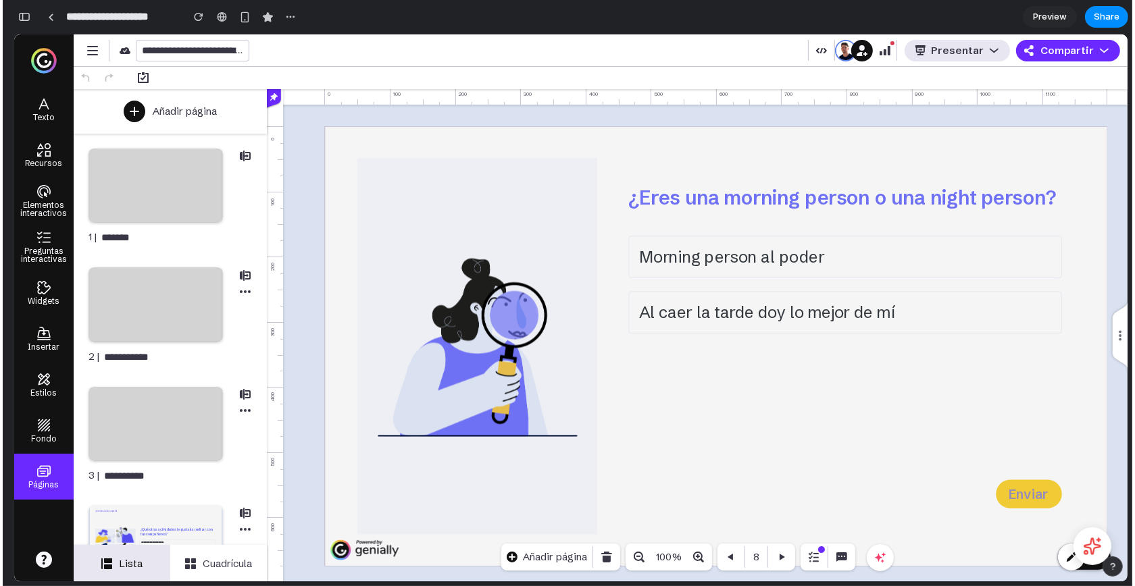
scroll to position [7421, 0]
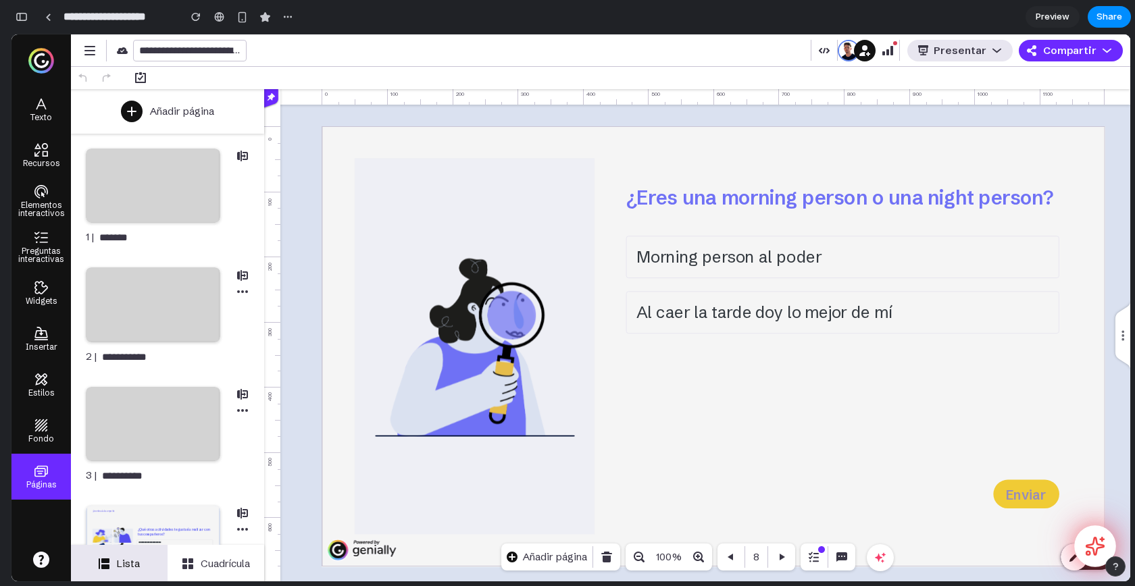
click at [1090, 542] on icon at bounding box center [1095, 546] width 21 height 21
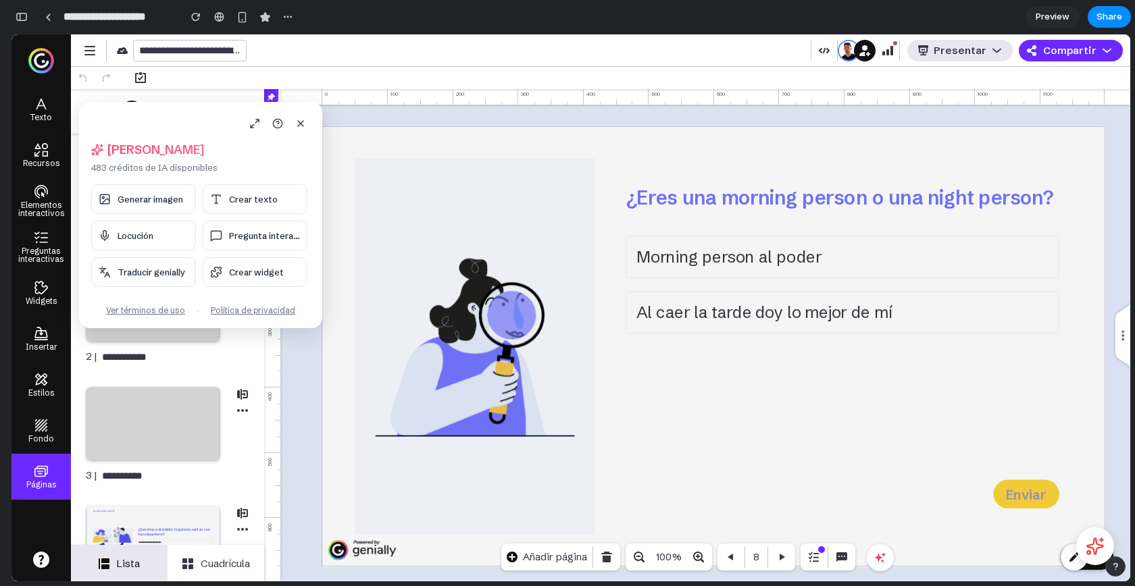
drag, startPoint x: 124, startPoint y: 114, endPoint x: 191, endPoint y: 188, distance: 100.0
click at [190, 188] on div "[PERSON_NAME], [PERSON_NAME] 483 créditos de IA disponibles Generar imagen Crea…" at bounding box center [200, 215] width 243 height 226
drag, startPoint x: 126, startPoint y: 125, endPoint x: 401, endPoint y: 220, distance: 290.7
click at [401, 220] on body "**********" at bounding box center [570, 307] width 1119 height 547
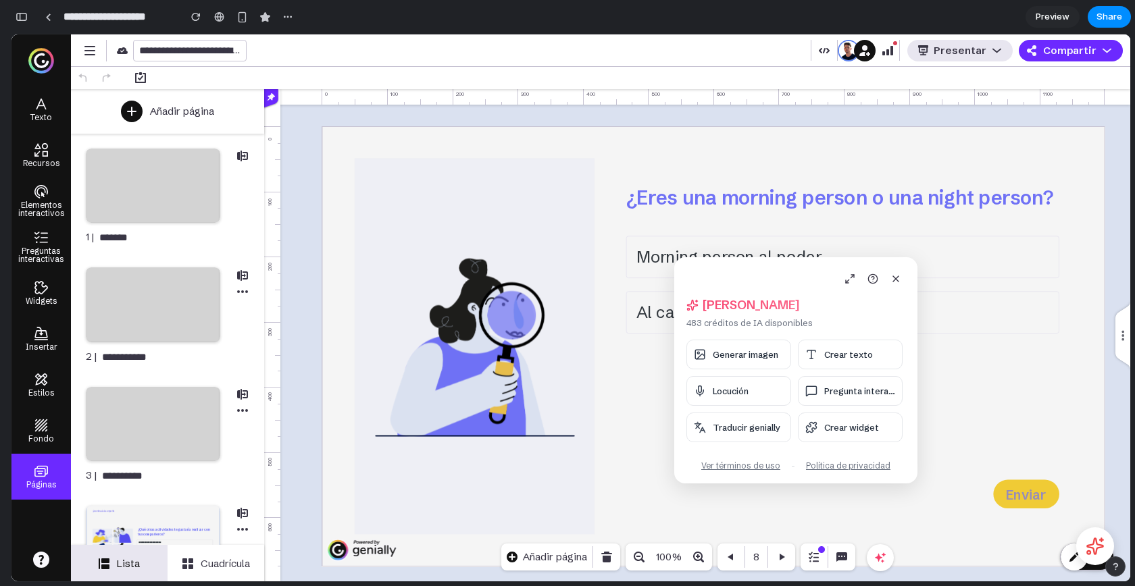
drag, startPoint x: 137, startPoint y: 111, endPoint x: 759, endPoint y: 267, distance: 640.5
click at [761, 267] on div "[PERSON_NAME], [PERSON_NAME] 483 créditos de IA disponibles Generar imagen Crea…" at bounding box center [795, 370] width 243 height 226
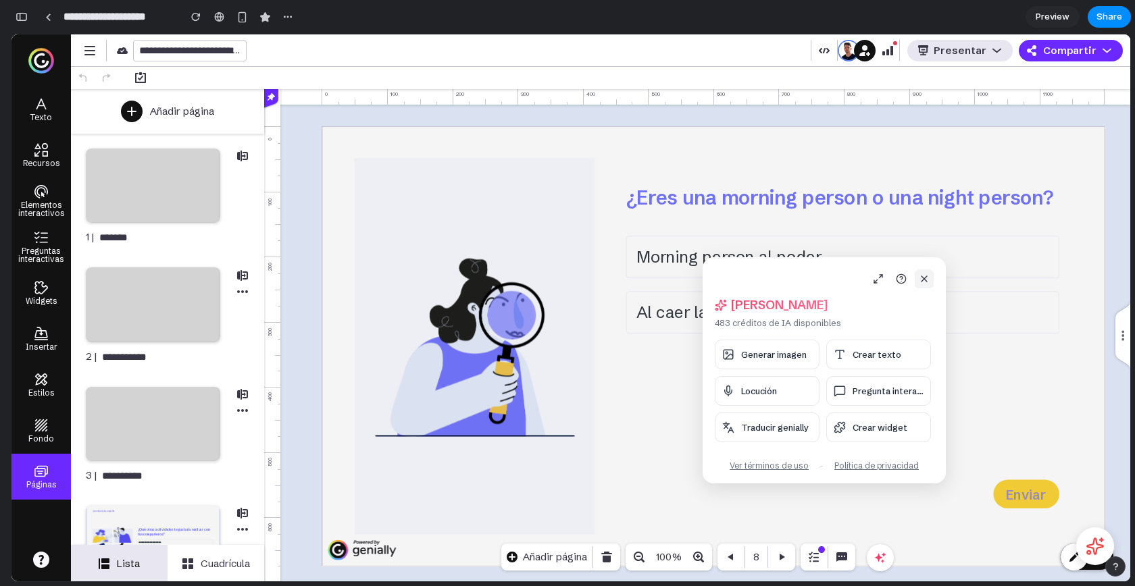
click at [925, 281] on icon at bounding box center [923, 278] width 5 height 5
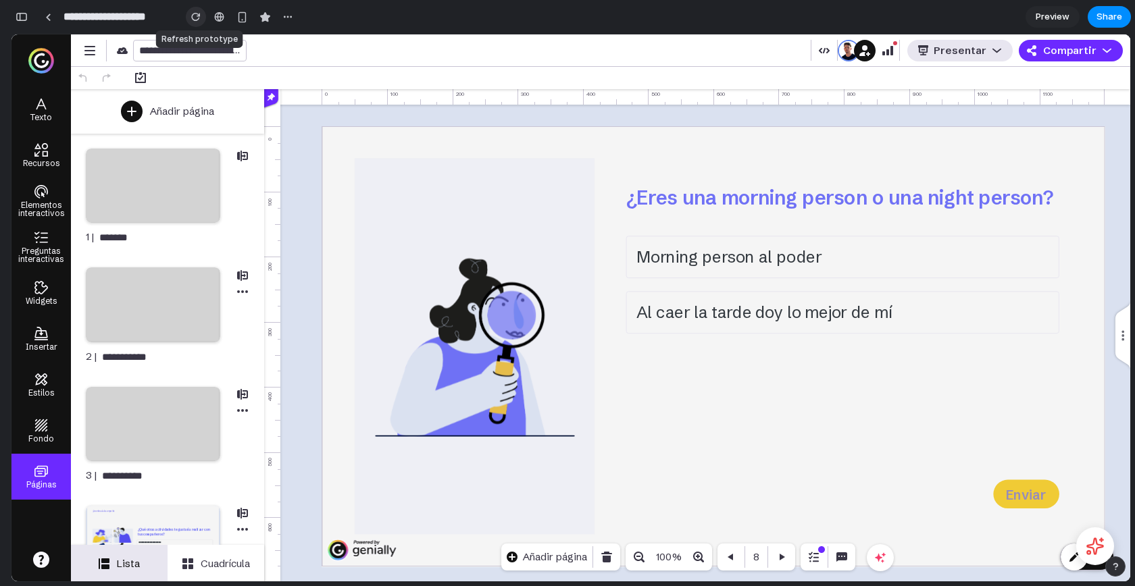
click at [193, 20] on div "button" at bounding box center [195, 16] width 9 height 9
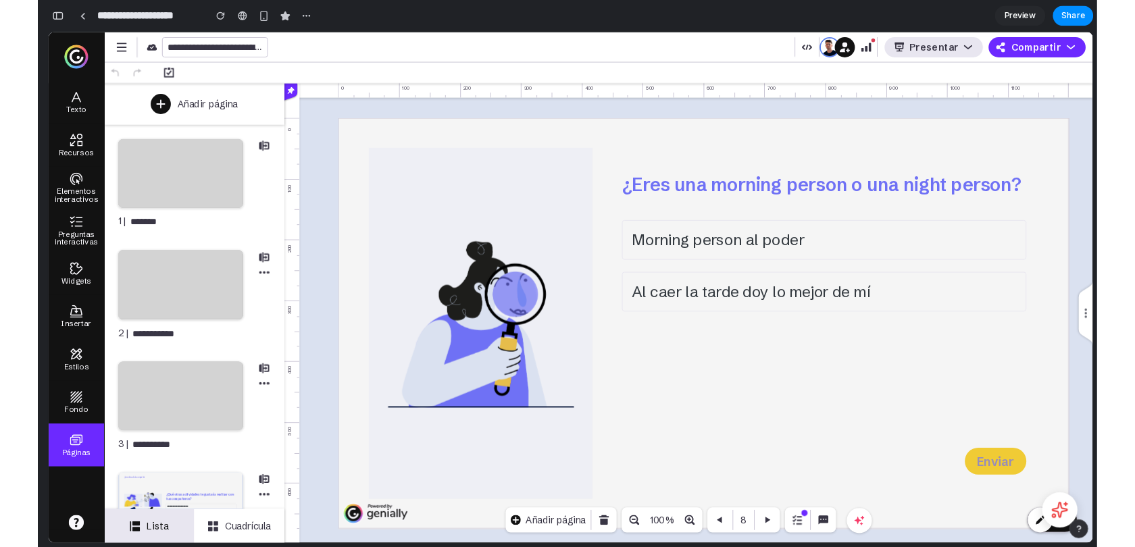
scroll to position [0, 0]
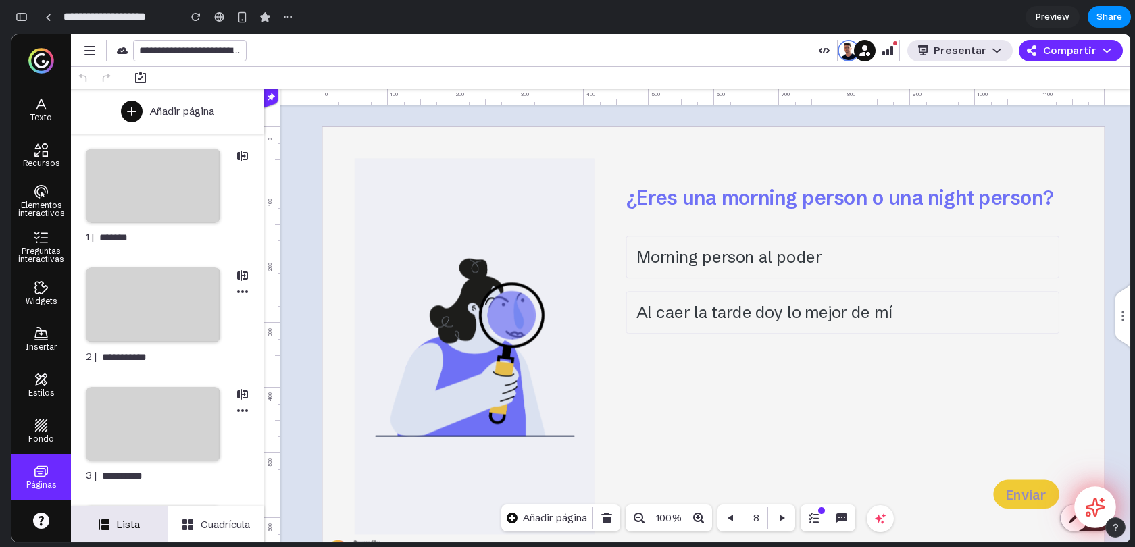
click at [1091, 501] on icon at bounding box center [1095, 507] width 21 height 21
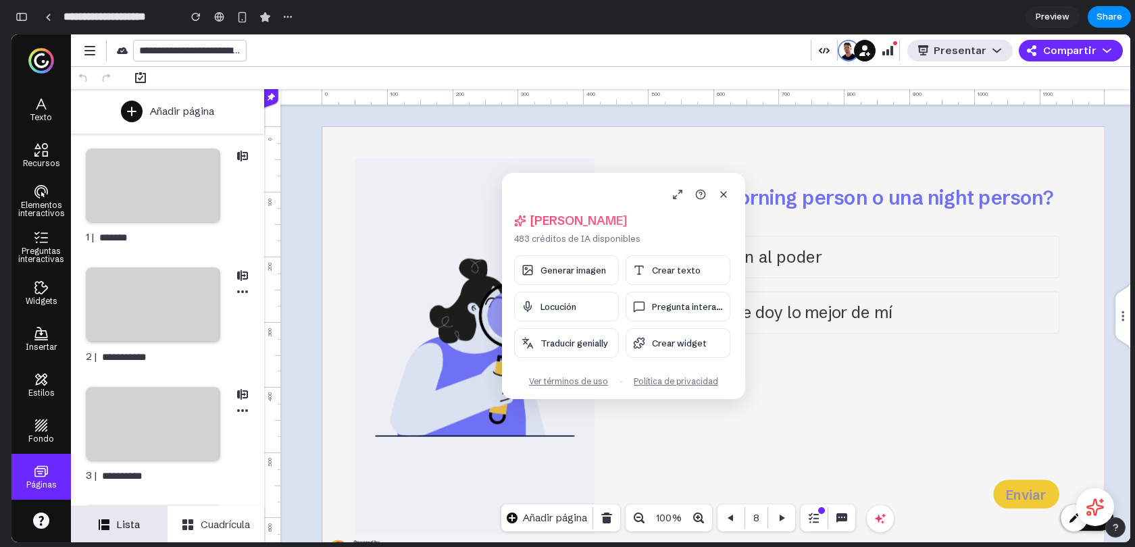
drag, startPoint x: 121, startPoint y: 108, endPoint x: 544, endPoint y: 178, distance: 428.6
click at [544, 178] on div "[PERSON_NAME], [PERSON_NAME] 483 créditos de IA disponibles Generar imagen Crea…" at bounding box center [623, 286] width 243 height 226
drag, startPoint x: 548, startPoint y: 192, endPoint x: 413, endPoint y: 170, distance: 136.2
click at [413, 170] on body "**********" at bounding box center [570, 288] width 1119 height 508
drag, startPoint x: 571, startPoint y: 184, endPoint x: 422, endPoint y: 162, distance: 150.3
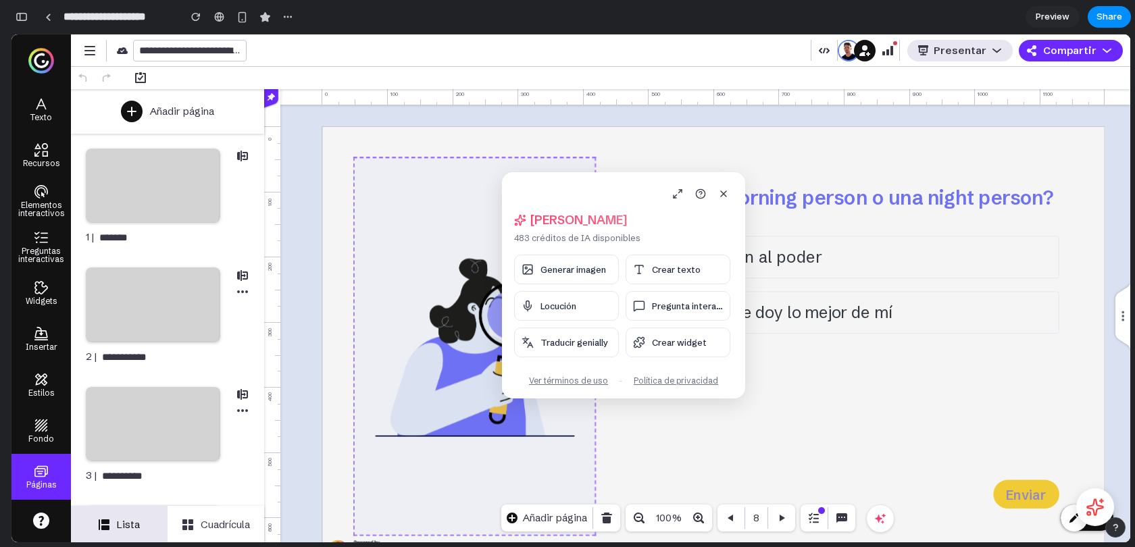
click at [422, 162] on body "**********" at bounding box center [570, 288] width 1119 height 508
click at [534, 184] on div at bounding box center [623, 193] width 219 height 19
drag, startPoint x: 534, startPoint y: 184, endPoint x: 572, endPoint y: 177, distance: 38.5
click at [572, 177] on div "[PERSON_NAME], [PERSON_NAME] 483 créditos de IA disponibles Generar imagen Crea…" at bounding box center [623, 285] width 243 height 226
drag, startPoint x: 535, startPoint y: 186, endPoint x: 561, endPoint y: 159, distance: 37.3
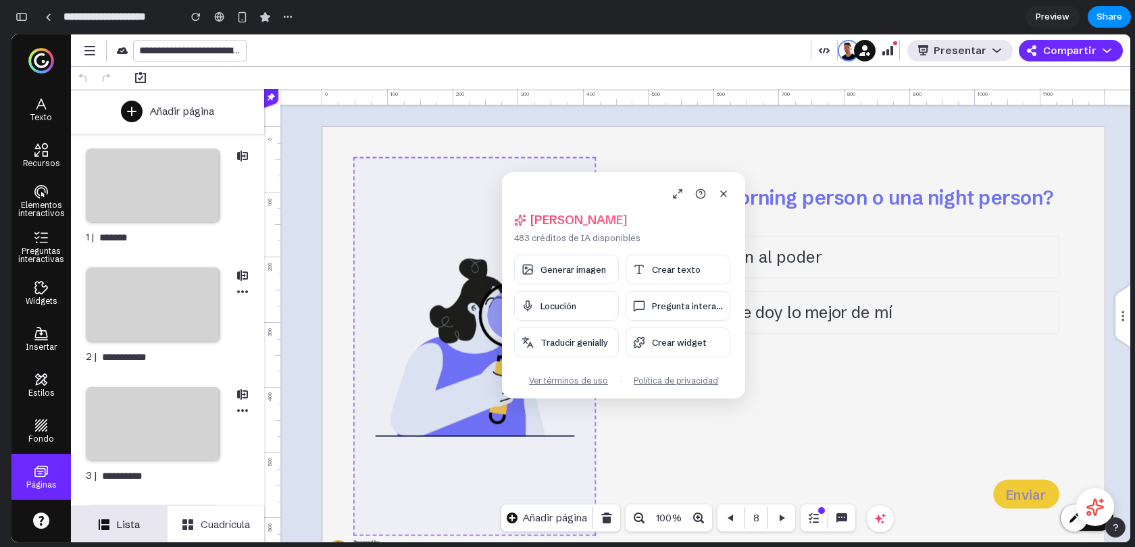
click at [561, 159] on body "**********" at bounding box center [570, 288] width 1119 height 508
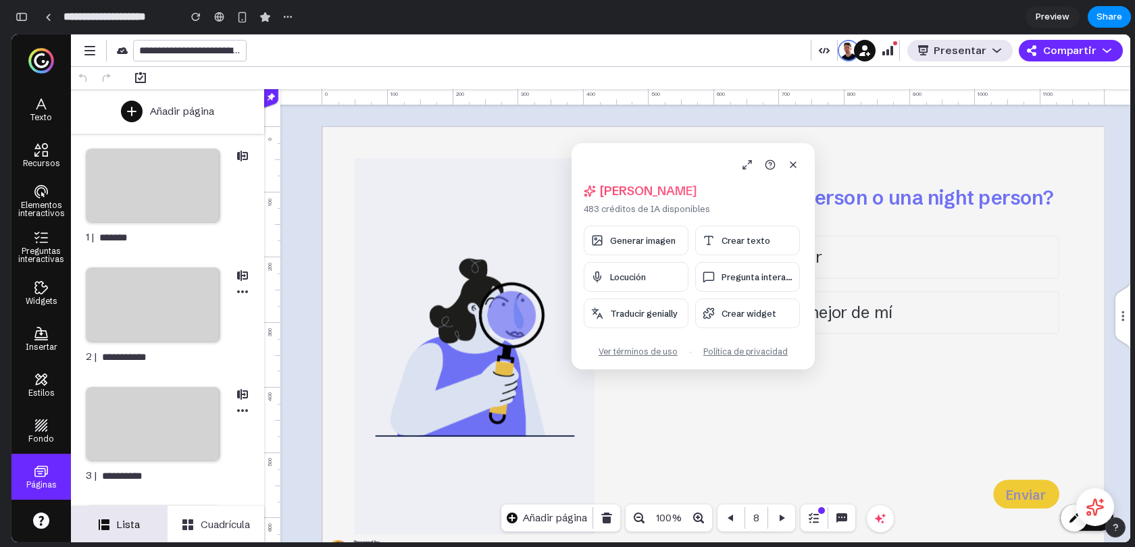
drag, startPoint x: 537, startPoint y: 181, endPoint x: 611, endPoint y: 154, distance: 79.1
click at [611, 154] on div "[PERSON_NAME], [PERSON_NAME] 483 créditos de IA disponibles Generar imagen Crea…" at bounding box center [692, 256] width 243 height 226
click at [754, 170] on icon at bounding box center [751, 166] width 11 height 11
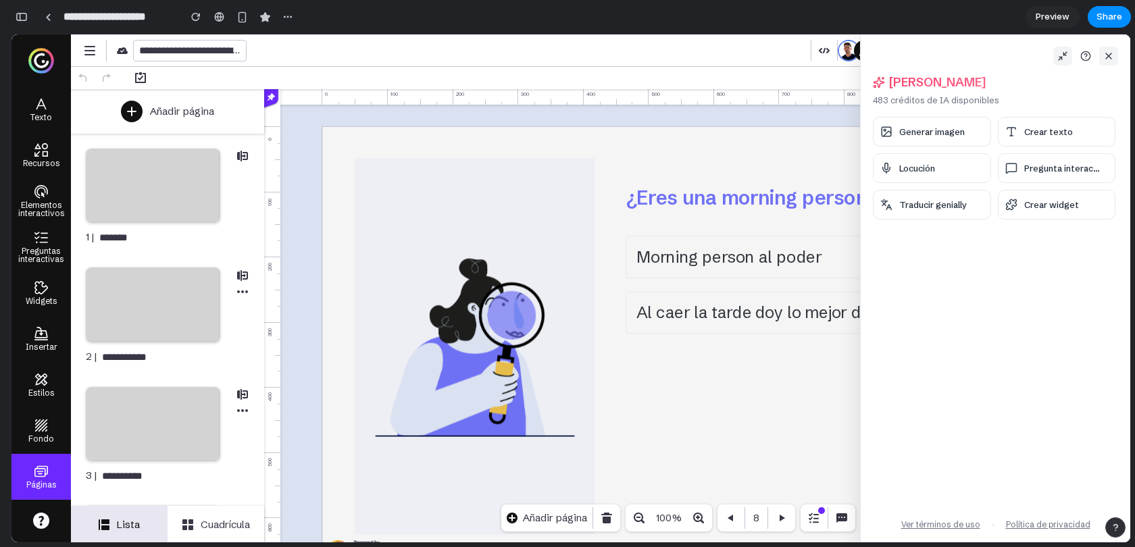
click at [1108, 57] on icon at bounding box center [1108, 56] width 11 height 11
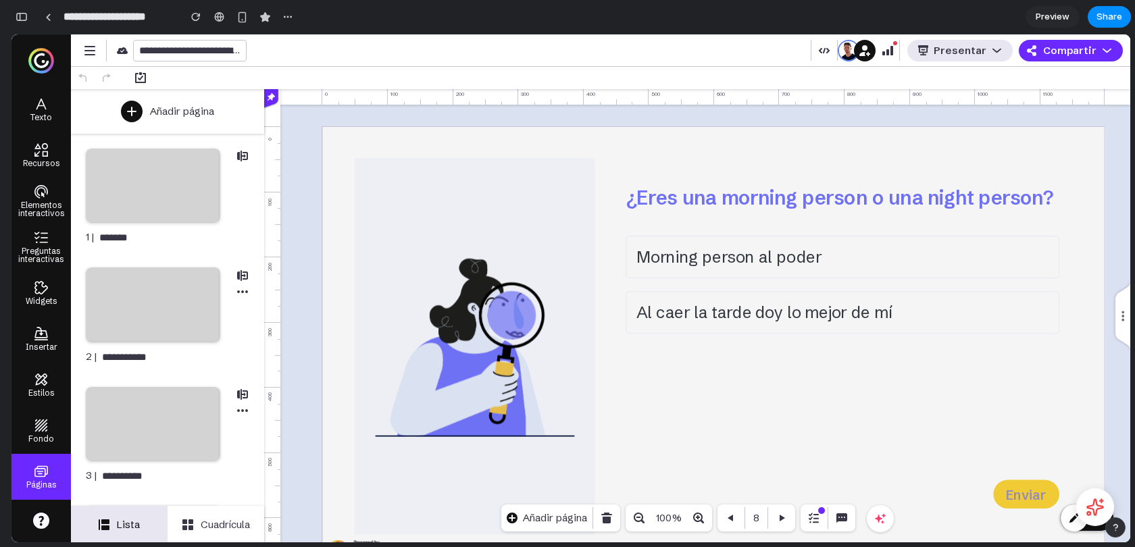
click at [1082, 498] on button at bounding box center [1095, 507] width 38 height 38
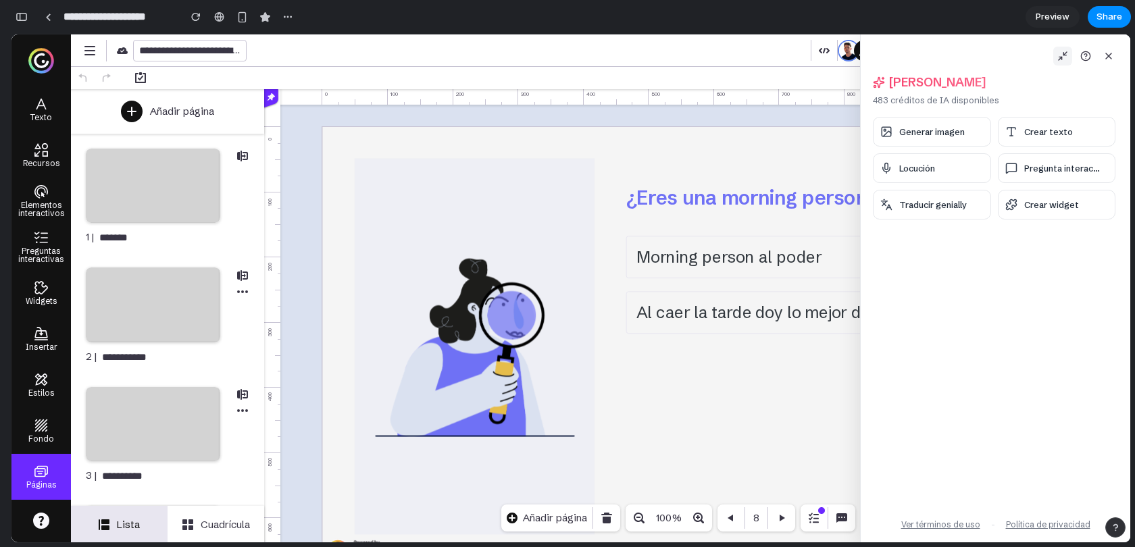
click at [1064, 59] on icon at bounding box center [1062, 56] width 11 height 11
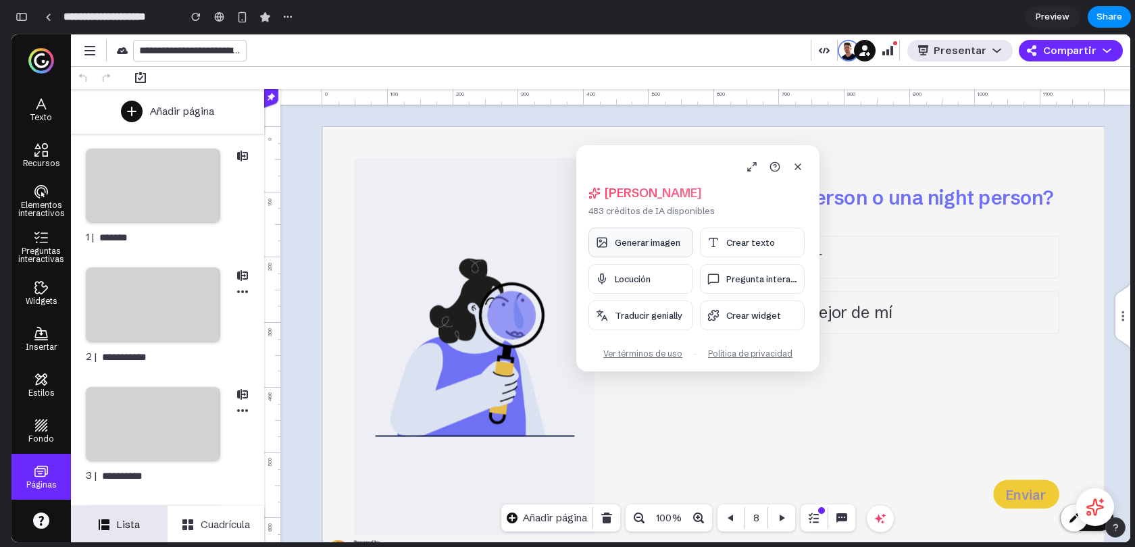
click at [658, 244] on span "Generar imagen" at bounding box center [648, 242] width 66 height 11
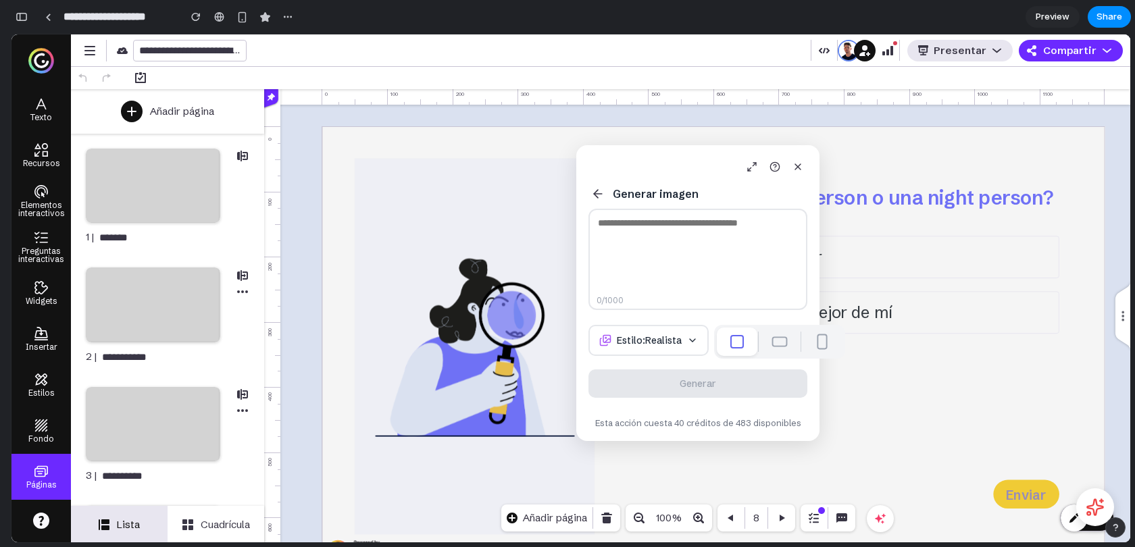
drag, startPoint x: 657, startPoint y: 157, endPoint x: 600, endPoint y: 192, distance: 67.3
click at [600, 192] on div "Generar imagen 0 /1000 Estilo: Realista Generar Esta acción cuesta 40 créditos …" at bounding box center [697, 293] width 243 height 296
click at [644, 223] on textarea at bounding box center [697, 259] width 219 height 101
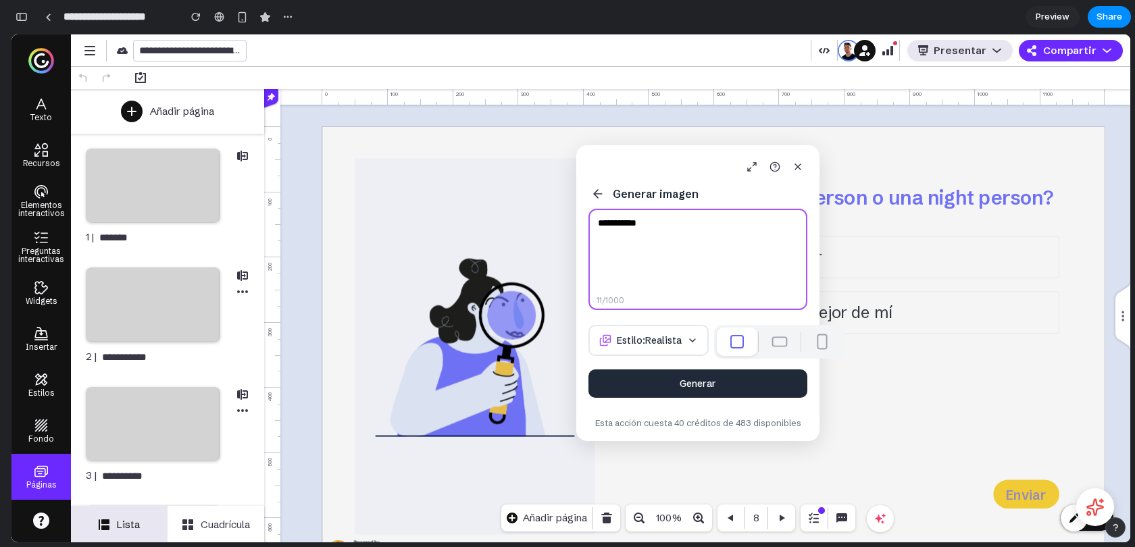
type textarea "**********"
click at [651, 346] on span "Estilo: Realista" at bounding box center [649, 340] width 65 height 12
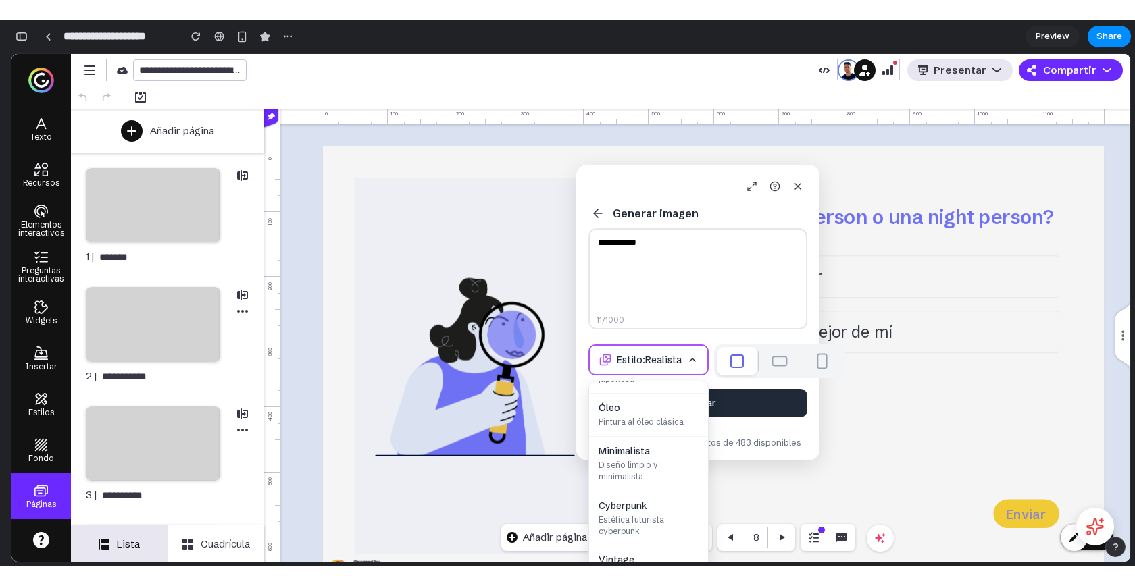
scroll to position [334, 0]
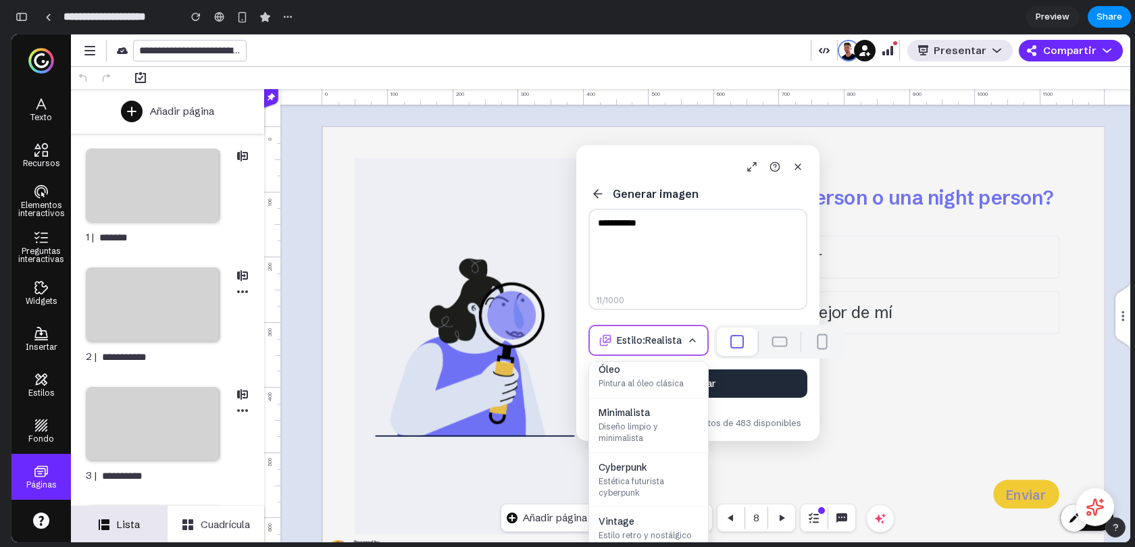
click at [762, 352] on button at bounding box center [779, 341] width 38 height 27
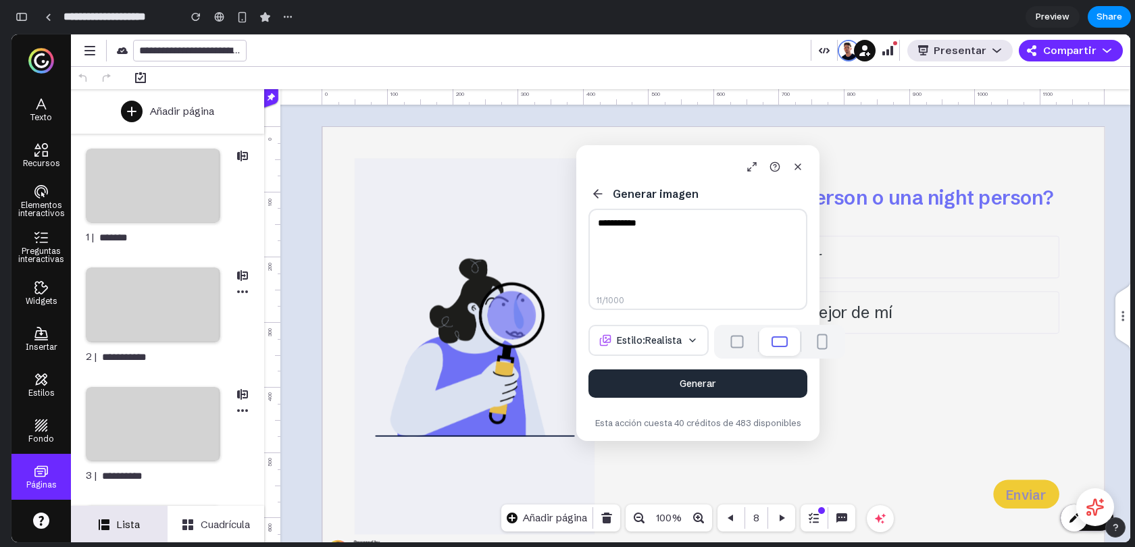
click at [771, 343] on div at bounding box center [779, 341] width 16 height 11
click at [817, 343] on div at bounding box center [822, 342] width 10 height 16
click at [748, 171] on icon at bounding box center [751, 166] width 11 height 11
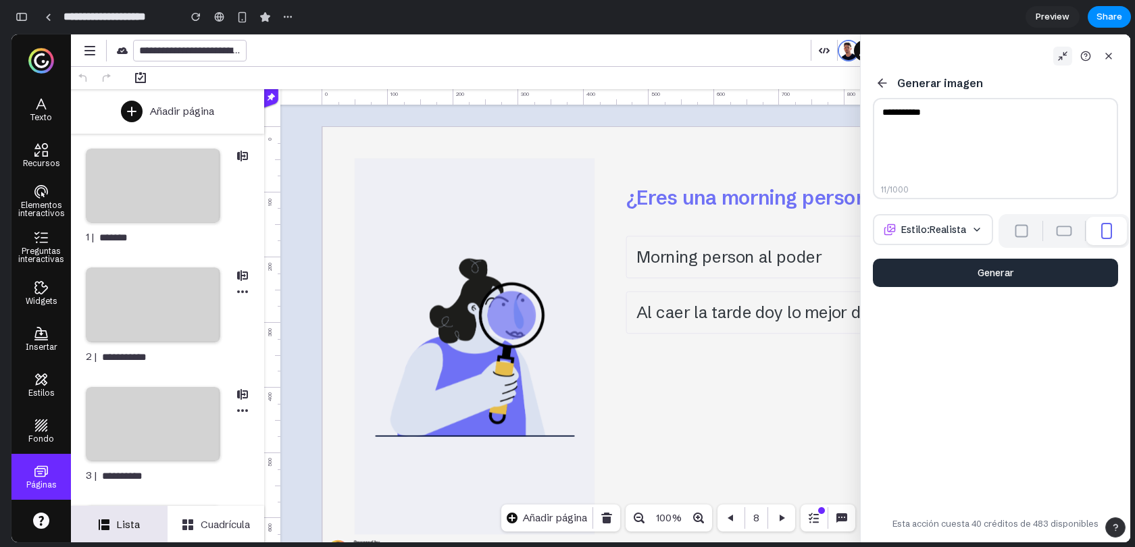
click at [1060, 57] on icon at bounding box center [1060, 58] width 3 height 3
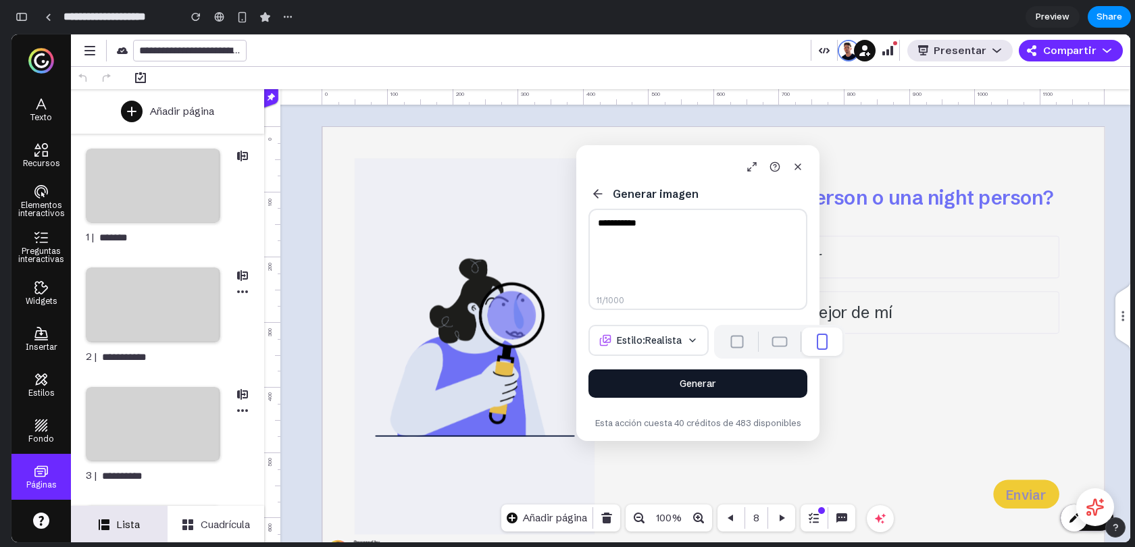
click at [703, 392] on button "Generar" at bounding box center [697, 383] width 219 height 28
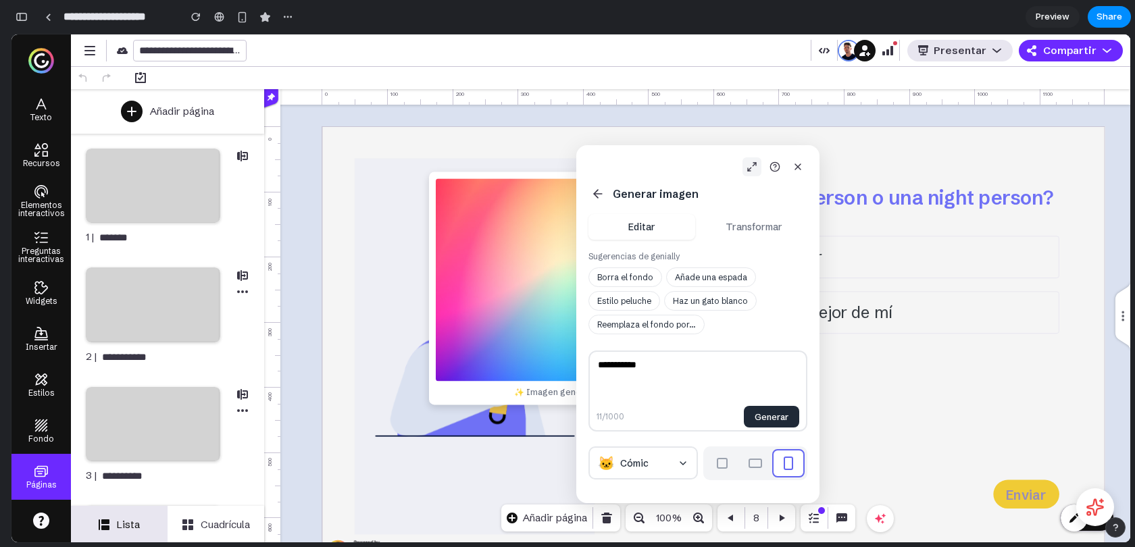
drag, startPoint x: 596, startPoint y: 158, endPoint x: 761, endPoint y: 170, distance: 165.2
click at [761, 170] on div at bounding box center [697, 166] width 219 height 19
drag, startPoint x: 636, startPoint y: 157, endPoint x: 807, endPoint y: 140, distance: 172.5
click at [807, 140] on body "**********" at bounding box center [570, 288] width 1119 height 508
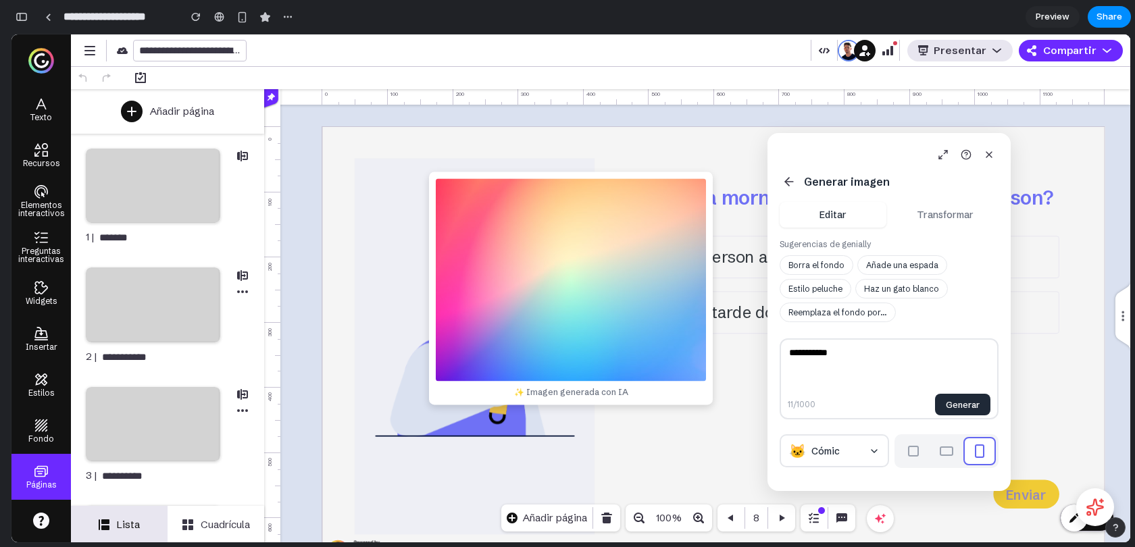
drag, startPoint x: 613, startPoint y: 151, endPoint x: 800, endPoint y: 134, distance: 187.9
click at [800, 134] on div "**********" at bounding box center [888, 312] width 243 height 358
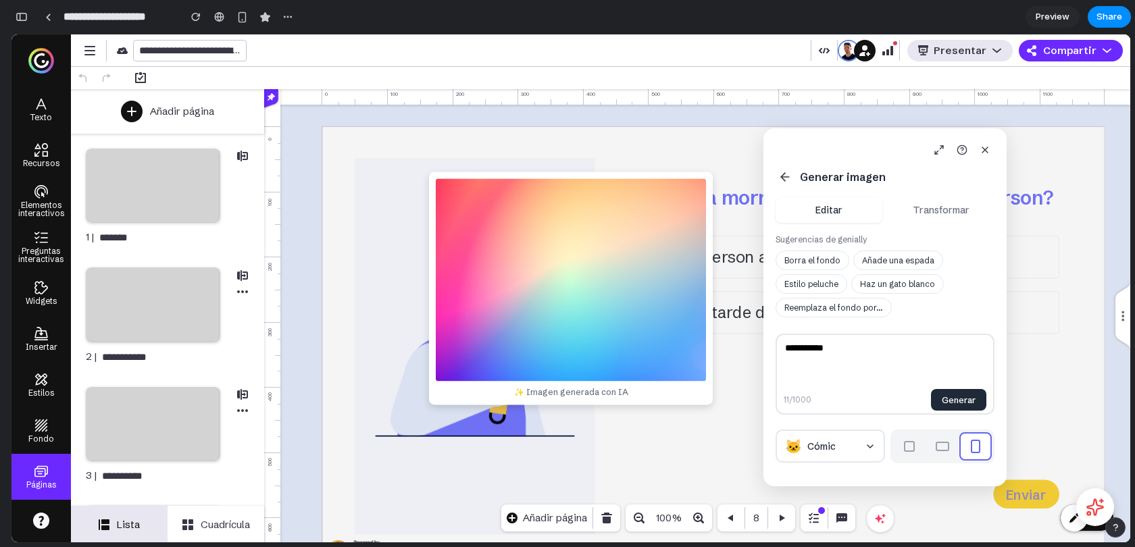
click at [950, 214] on button "Transformar" at bounding box center [941, 210] width 107 height 26
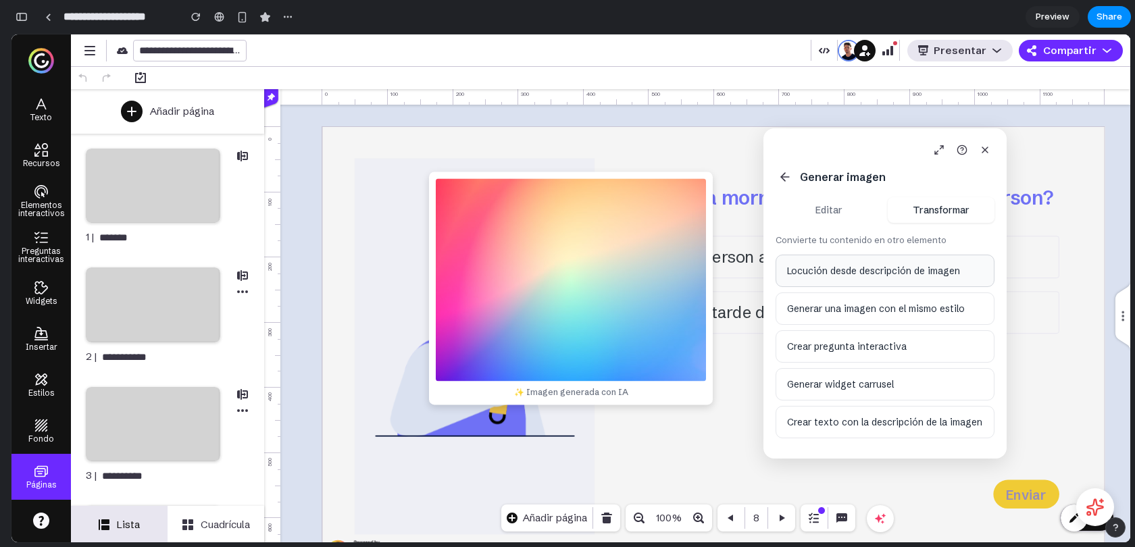
click at [875, 270] on button "Locución desde descripción de imagen" at bounding box center [884, 271] width 219 height 32
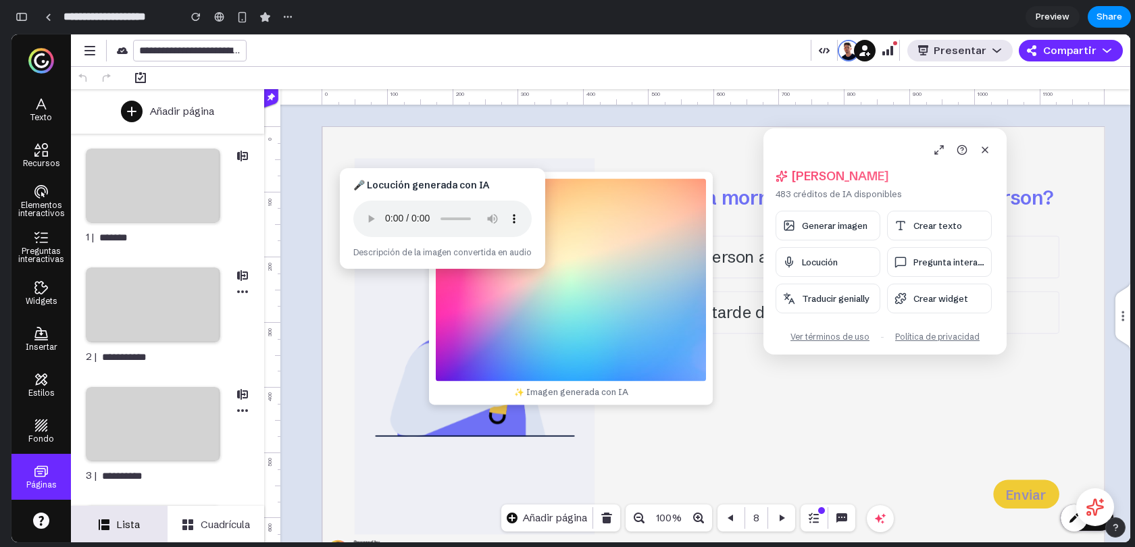
drag, startPoint x: 476, startPoint y: 251, endPoint x: 351, endPoint y: 184, distance: 142.3
click at [351, 184] on div "🎤 Locución generada con IA Descripción de la imagen convertida en audio" at bounding box center [442, 218] width 205 height 101
click at [430, 240] on div "🎤 Locución generada con IA Descripción de la imagen convertida en audio" at bounding box center [446, 221] width 205 height 101
drag, startPoint x: 357, startPoint y: 186, endPoint x: 346, endPoint y: 253, distance: 67.2
click at [346, 253] on div "🎤 Locución generada con IA Descripción de la imagen convertida en audio" at bounding box center [446, 221] width 205 height 101
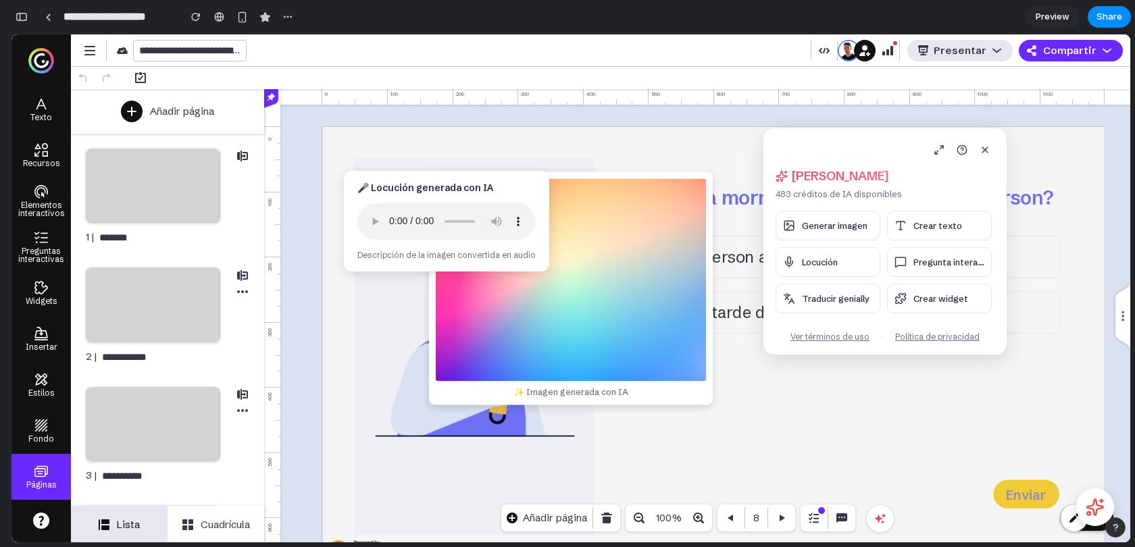
drag, startPoint x: 363, startPoint y: 191, endPoint x: 332, endPoint y: 252, distance: 68.3
click at [332, 252] on body "**********" at bounding box center [570, 288] width 1119 height 508
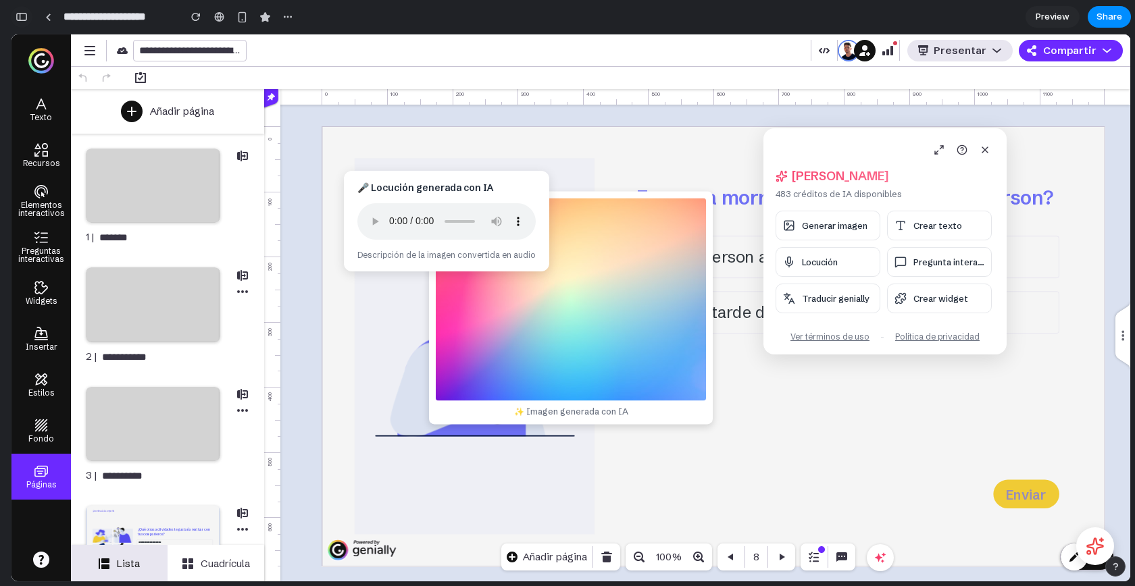
click at [23, 13] on div "button" at bounding box center [22, 16] width 12 height 9
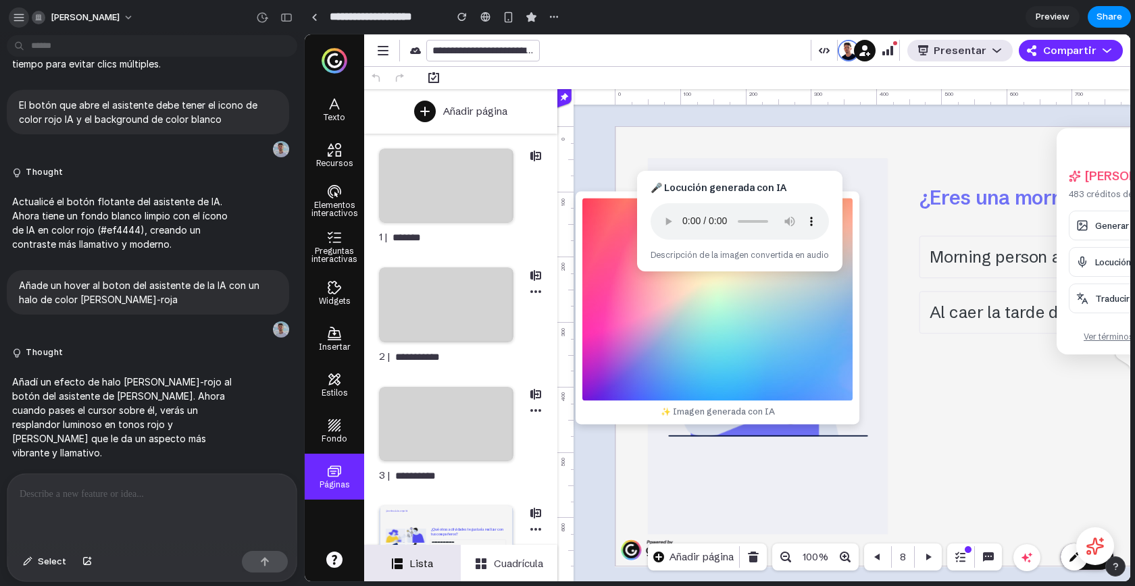
click at [21, 20] on div "button" at bounding box center [19, 17] width 12 height 12
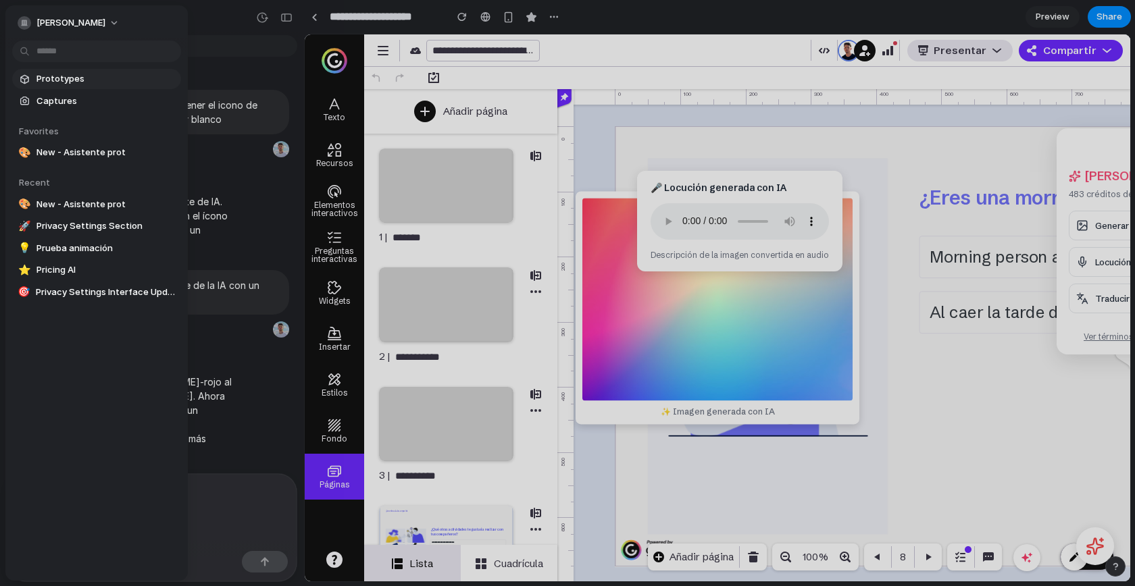
click at [61, 81] on span "Prototypes" at bounding box center [105, 79] width 139 height 14
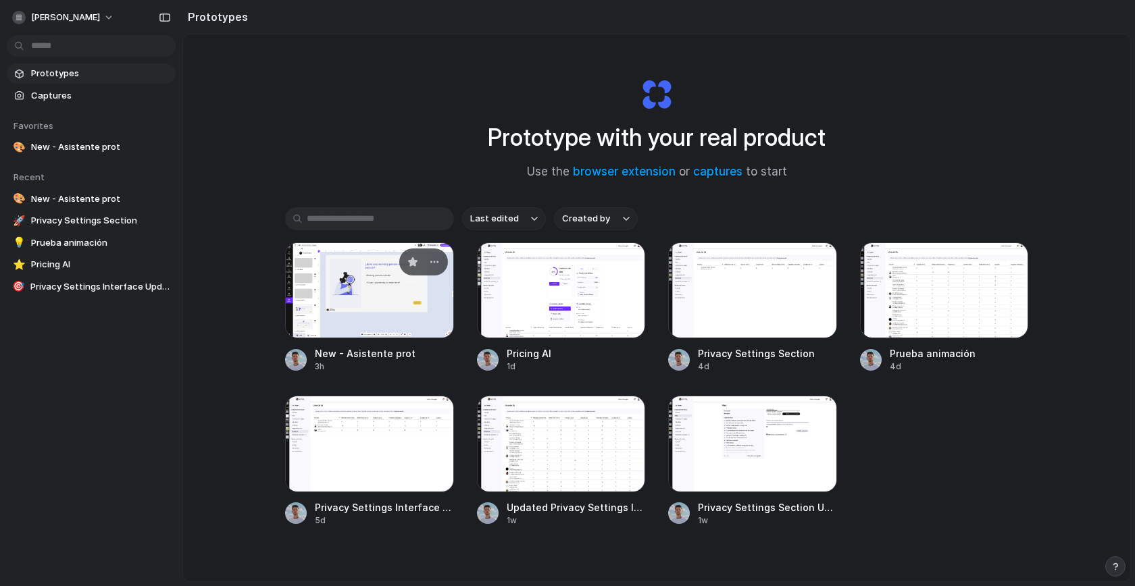
click at [349, 264] on div at bounding box center [369, 290] width 169 height 96
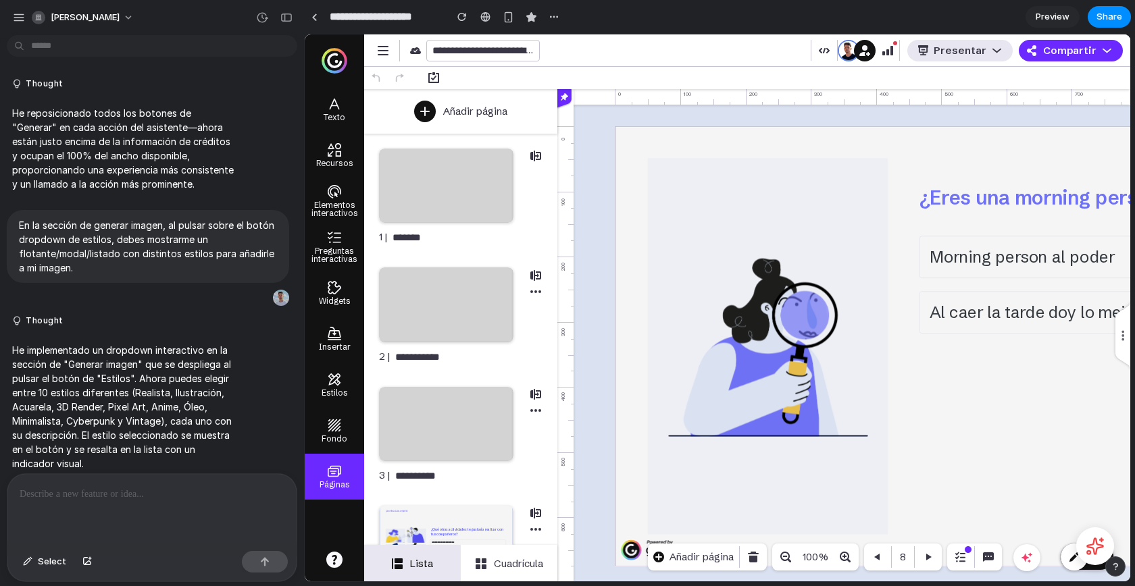
scroll to position [4971, 0]
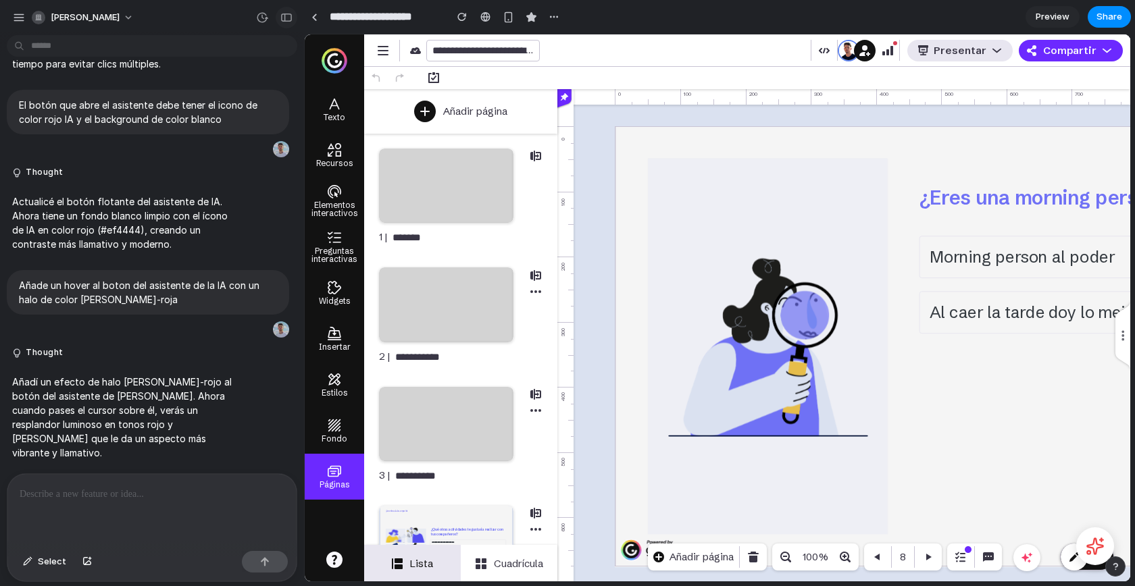
click at [290, 21] on div "button" at bounding box center [286, 17] width 12 height 9
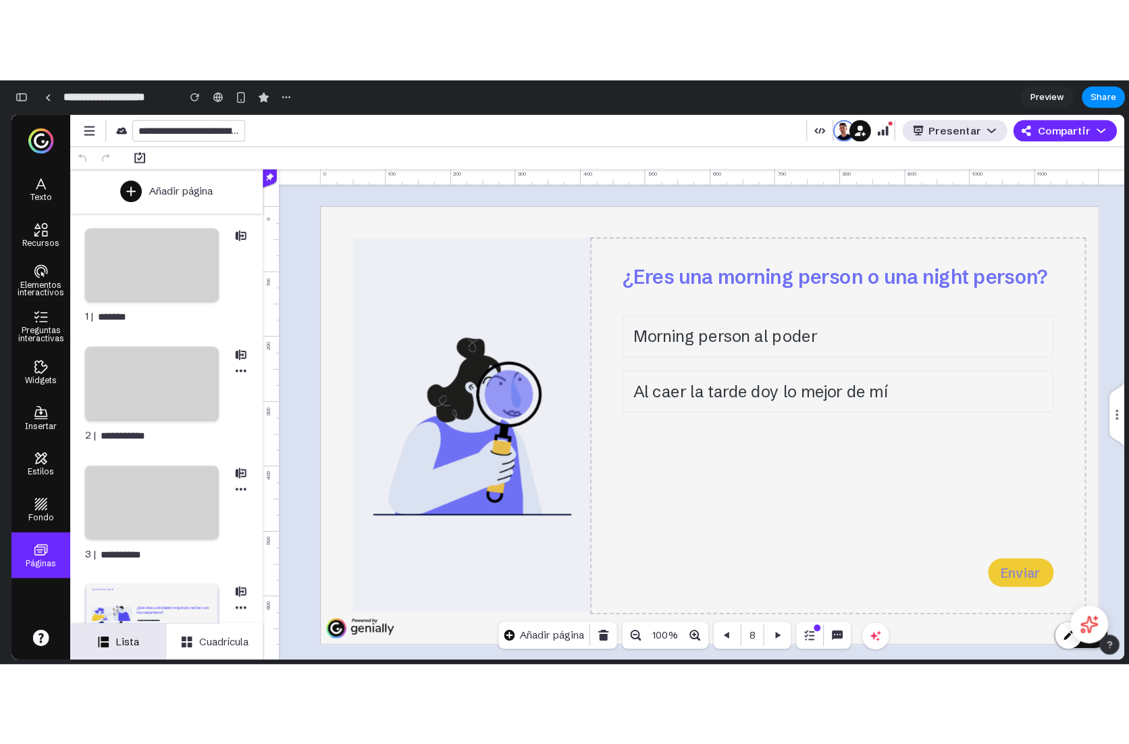
scroll to position [7421, 0]
